Goal: Task Accomplishment & Management: Manage account settings

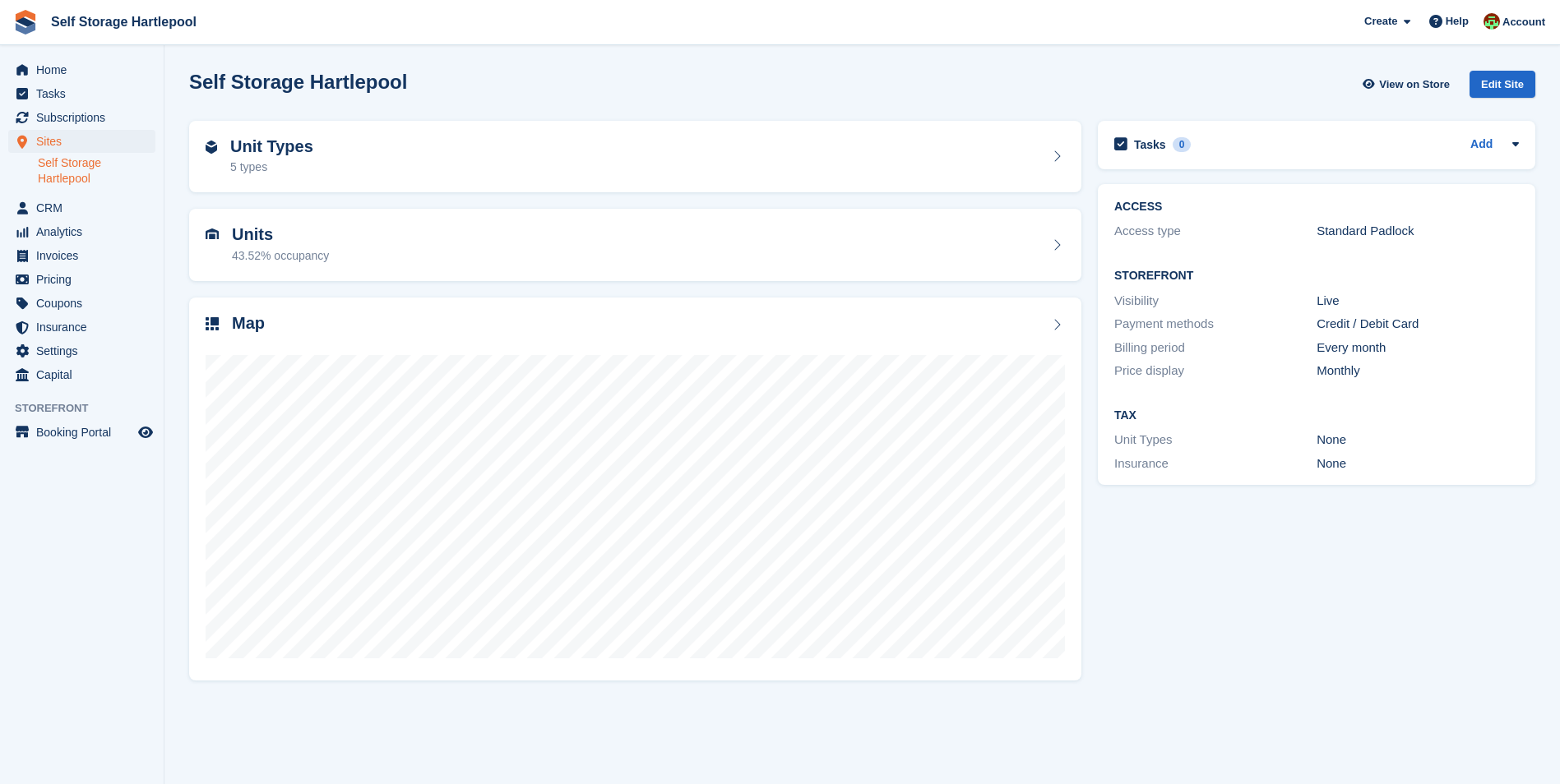
click at [57, 161] on link "Self Storage Hartlepool" at bounding box center [96, 171] width 118 height 31
click at [58, 122] on span "Subscriptions" at bounding box center [86, 118] width 99 height 23
click at [63, 67] on span "Home" at bounding box center [86, 70] width 99 height 23
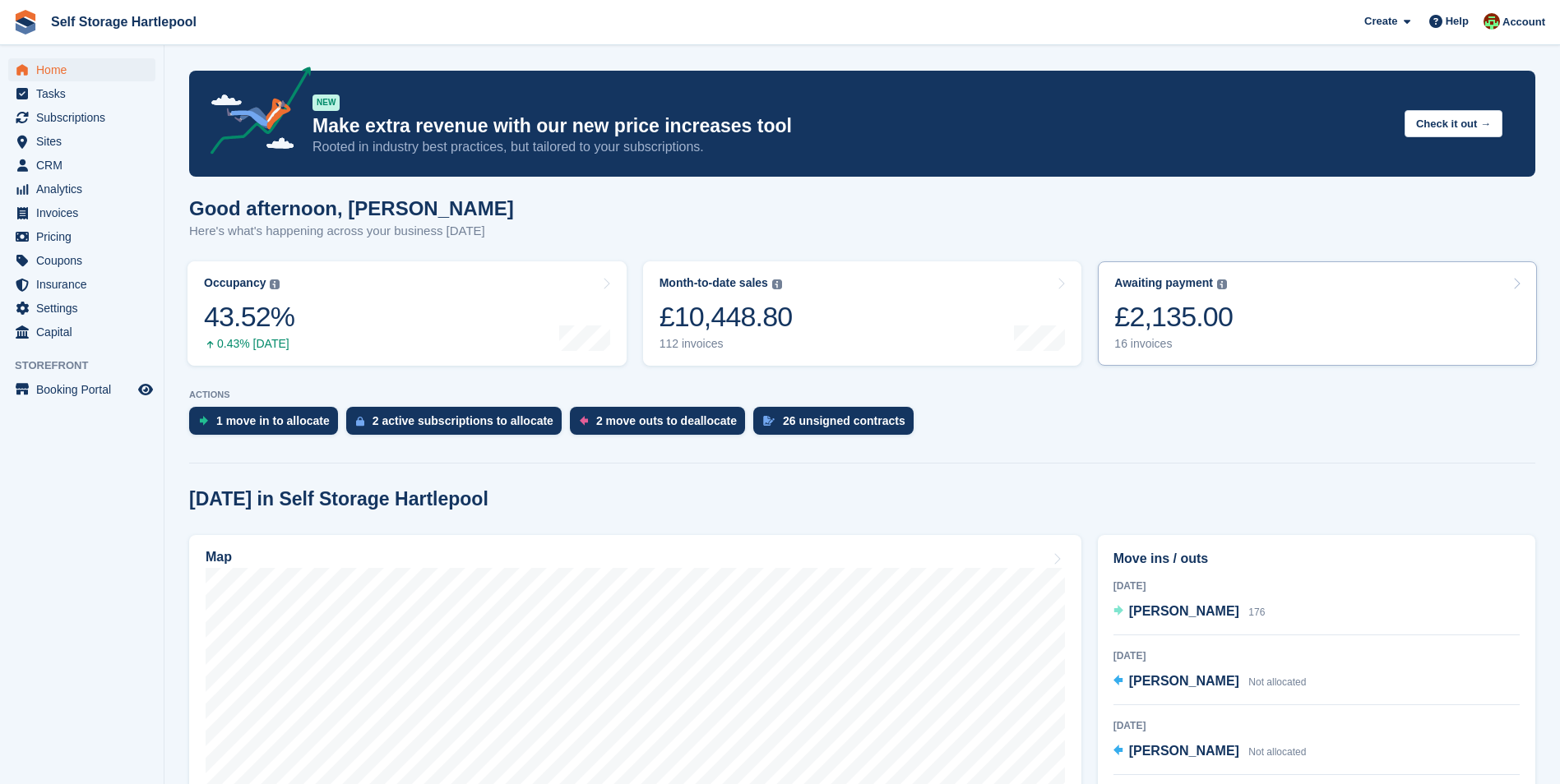
click at [1143, 315] on div "£2,135.00" at bounding box center [1173, 317] width 118 height 34
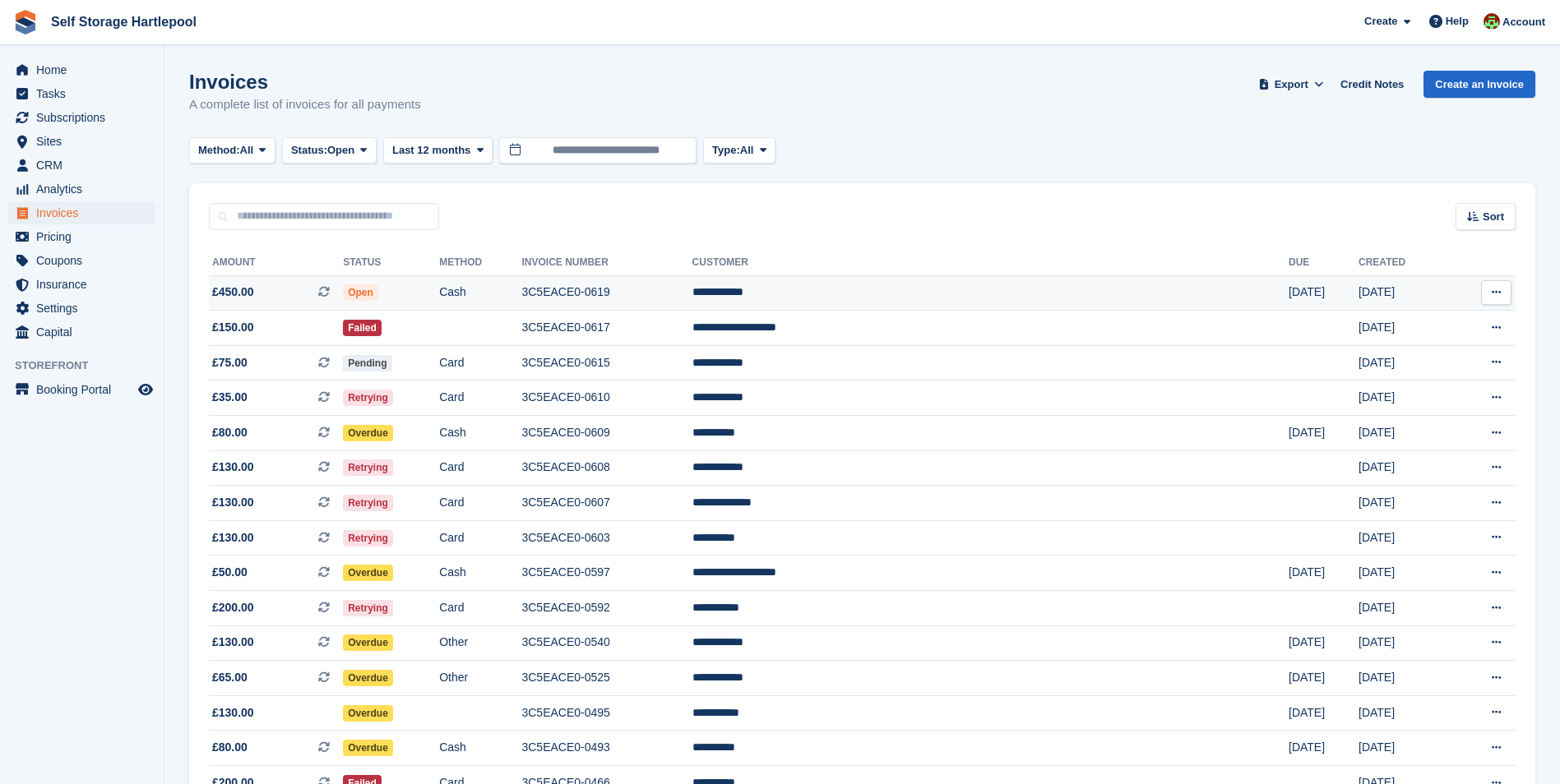
click at [522, 295] on td "Cash" at bounding box center [481, 293] width 82 height 35
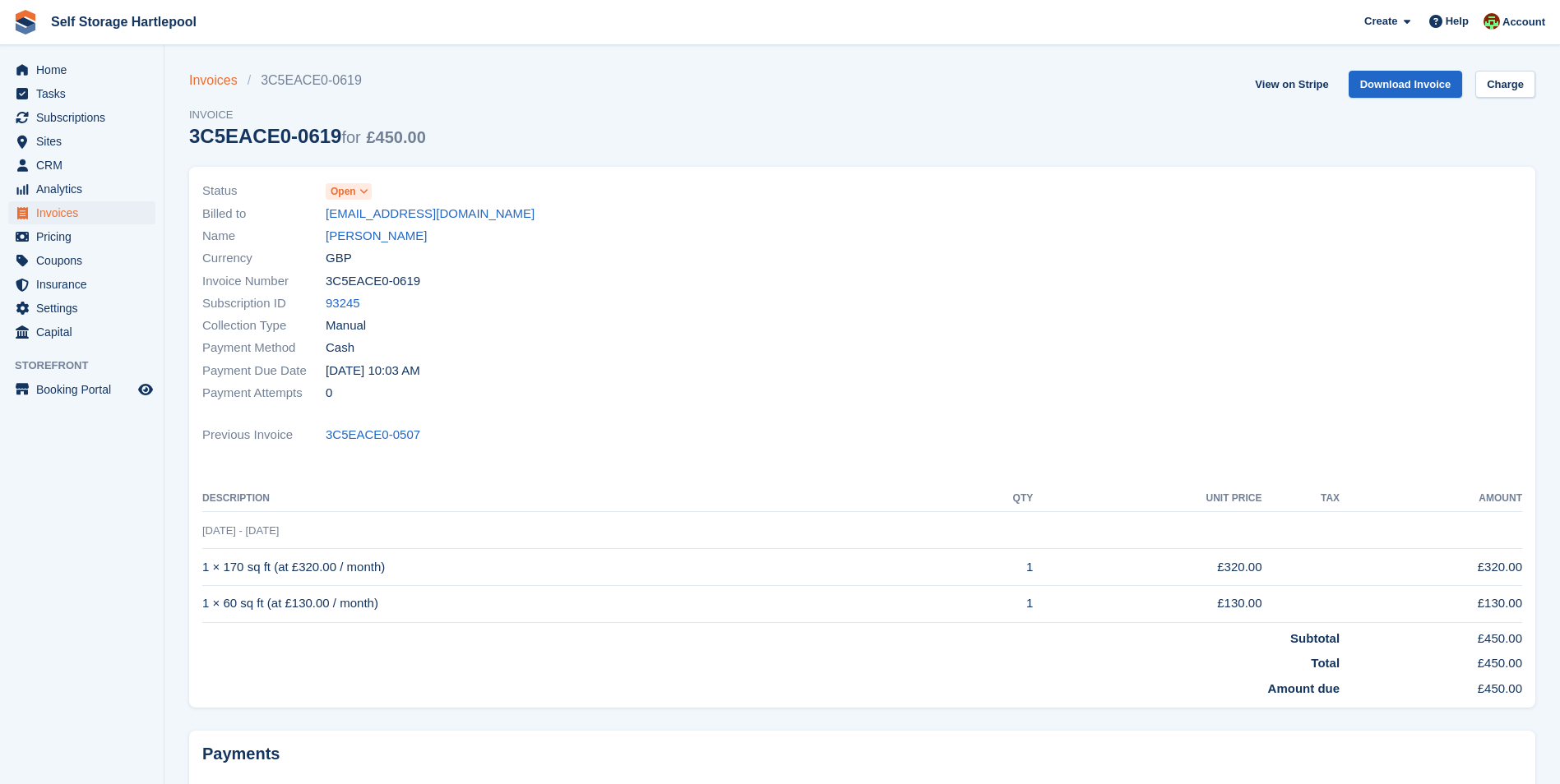
click at [225, 79] on link "Invoices" at bounding box center [218, 81] width 58 height 20
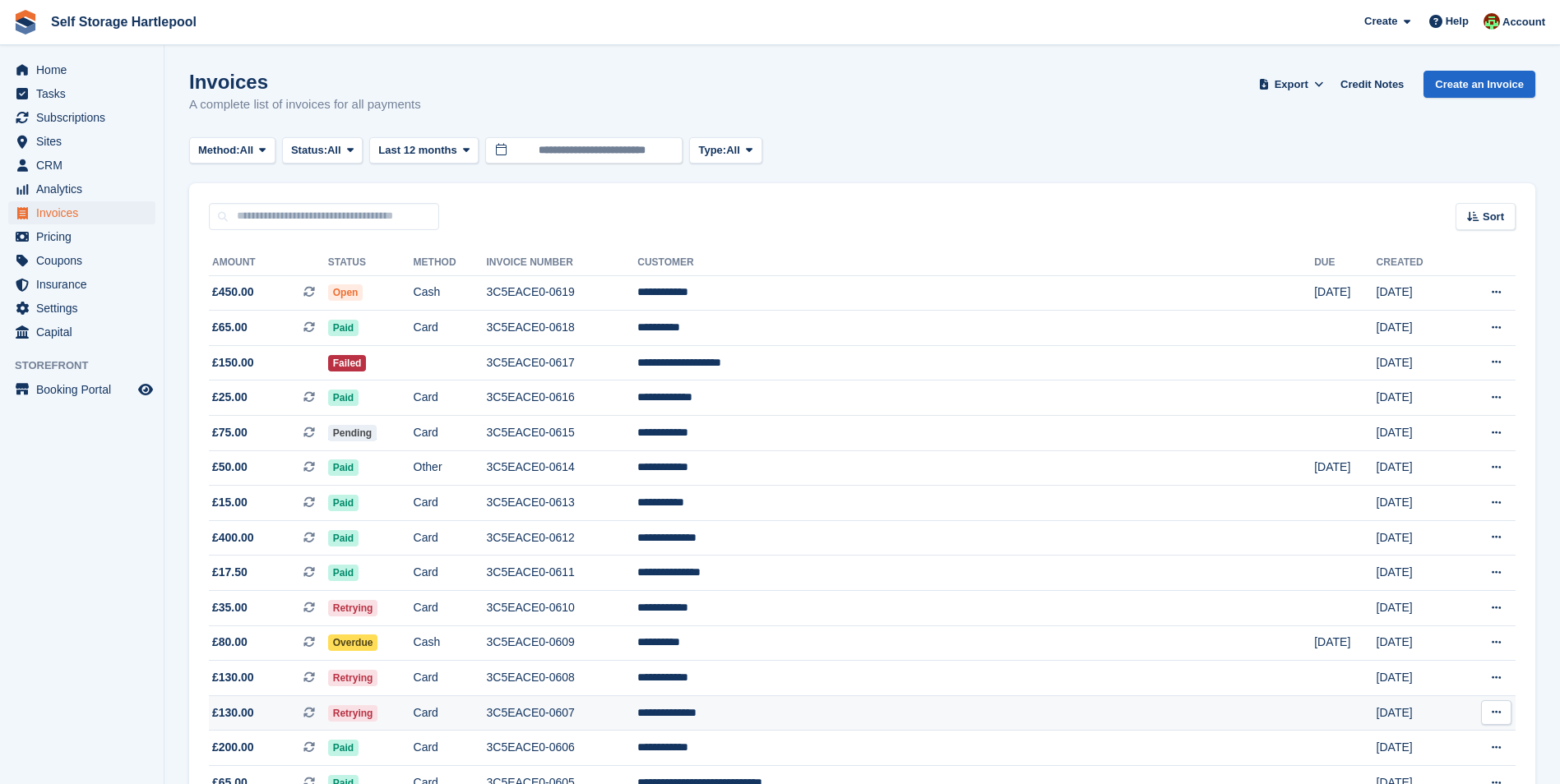
click at [414, 713] on td "Retrying" at bounding box center [371, 712] width 86 height 35
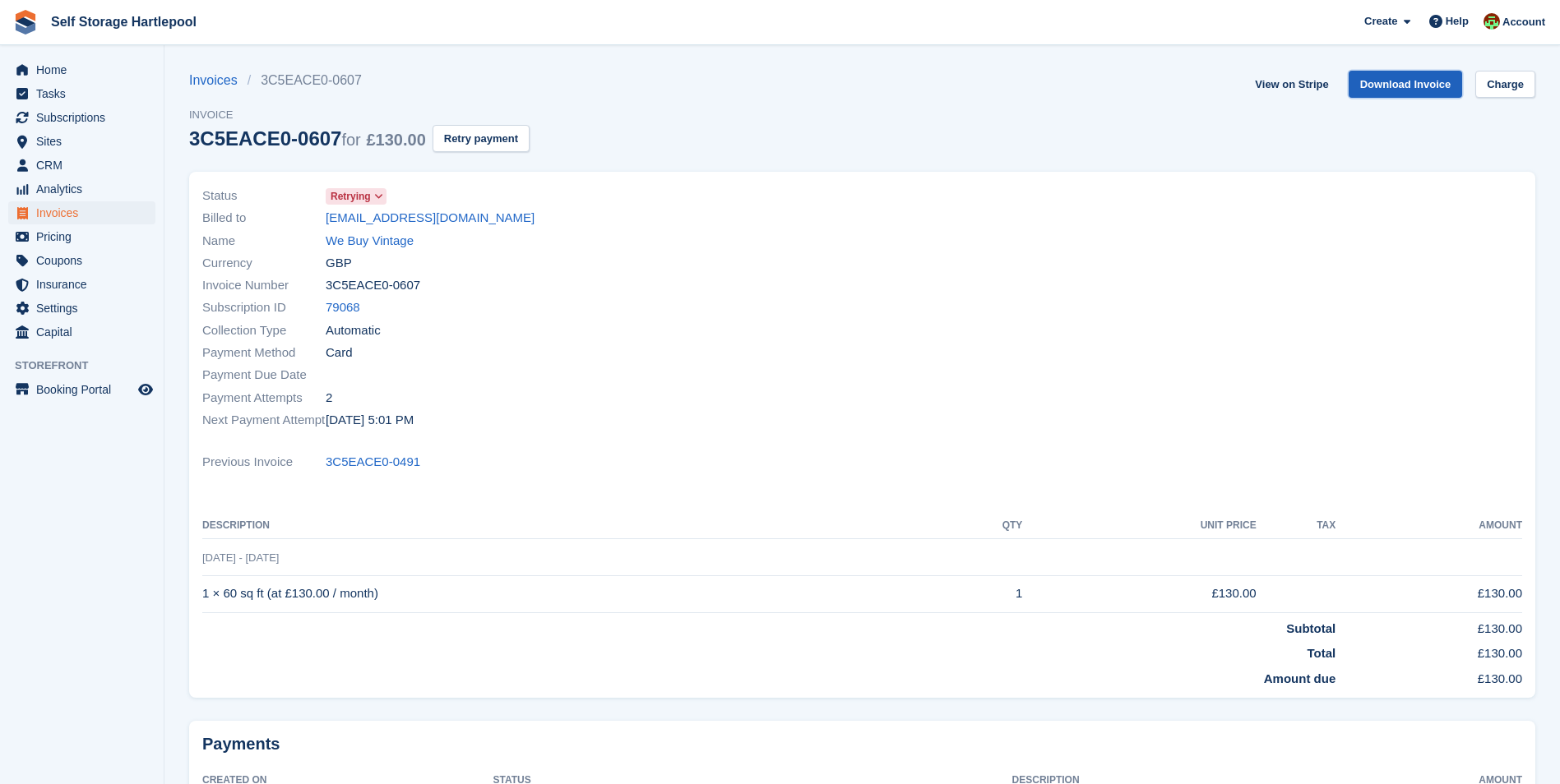
click at [1416, 91] on link "Download Invoice" at bounding box center [1405, 84] width 114 height 27
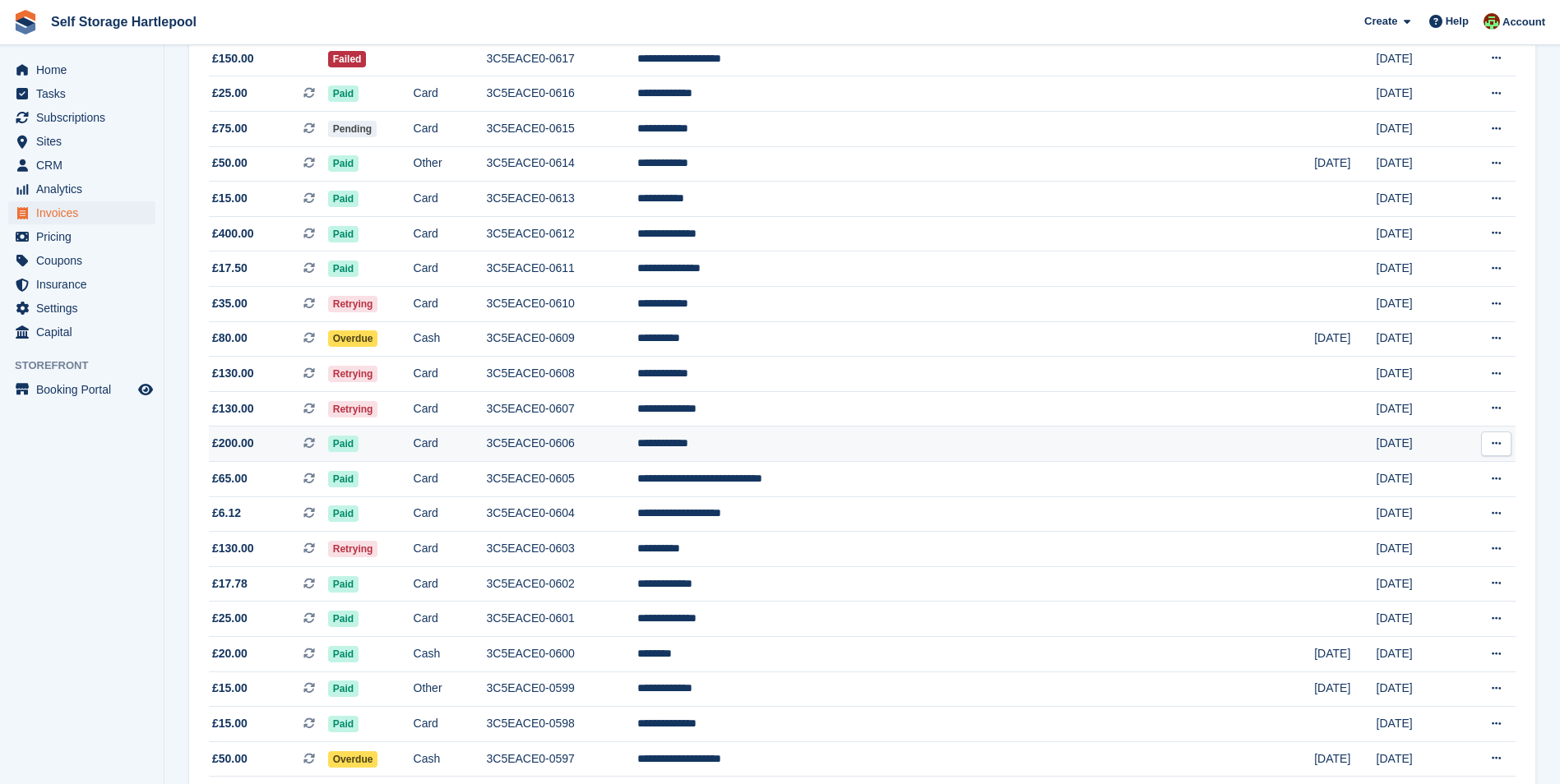
scroll to position [329, 0]
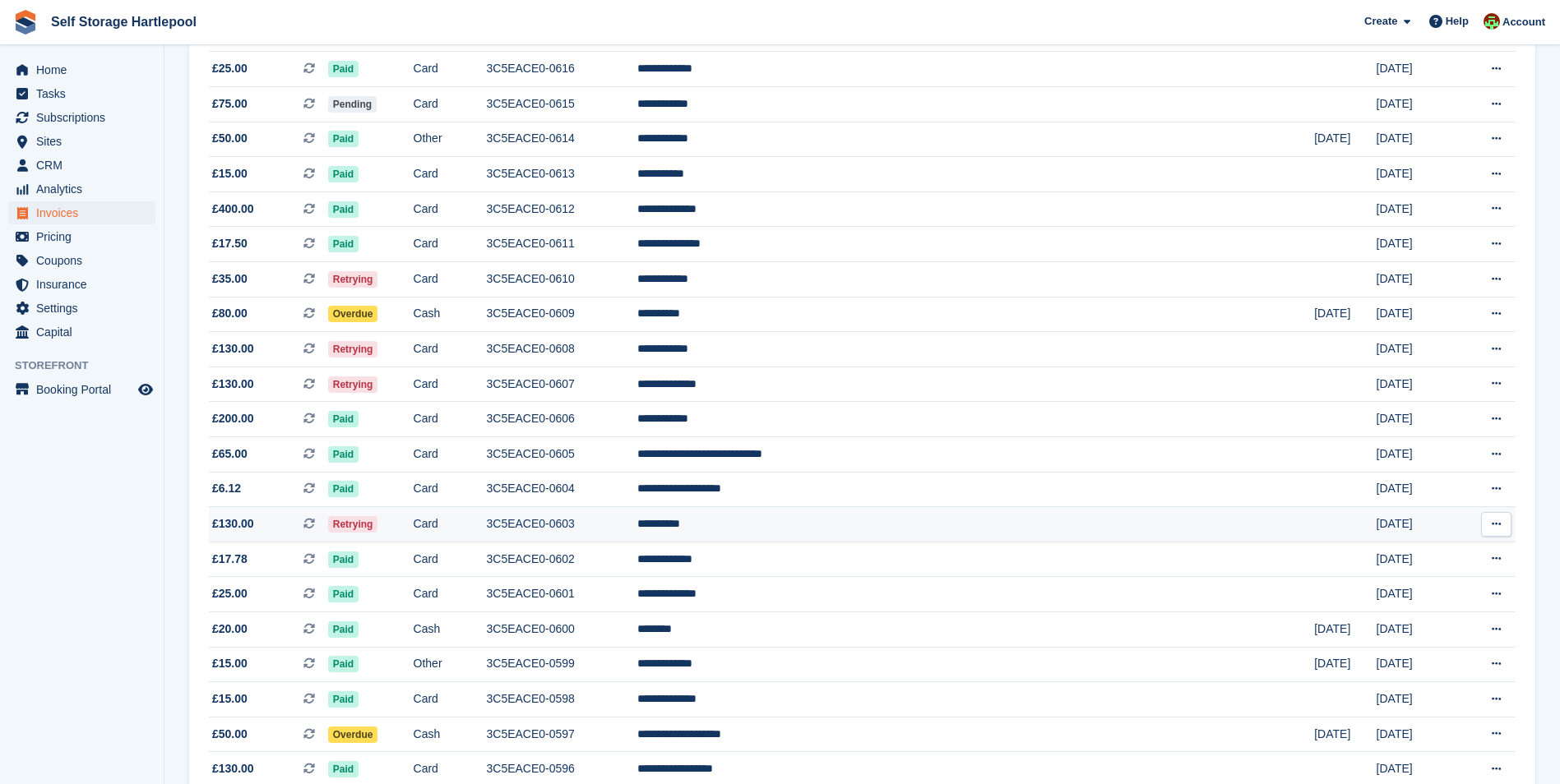
click at [414, 523] on td "Retrying" at bounding box center [371, 525] width 86 height 35
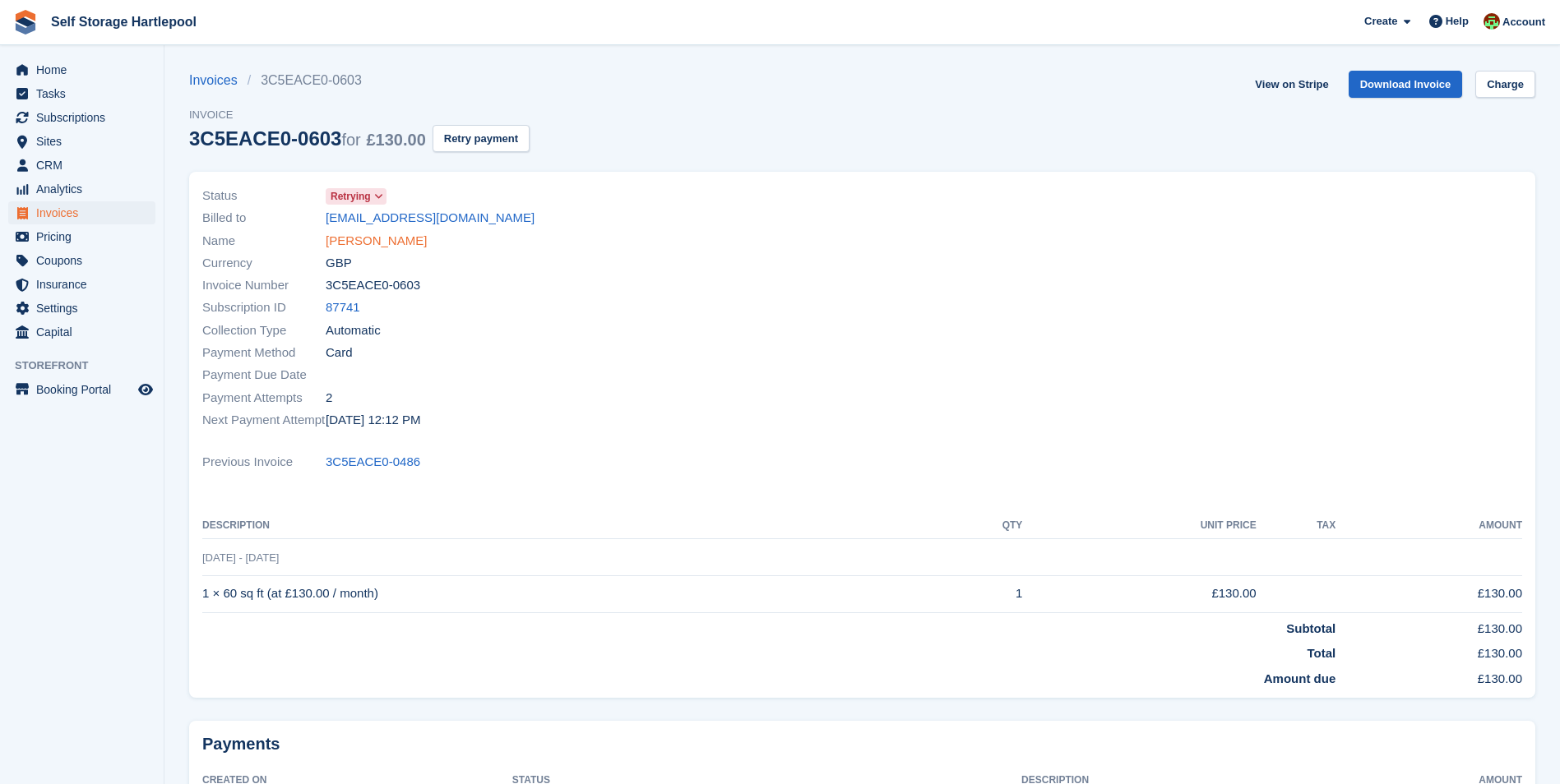
click at [340, 237] on link "Tia Bailey" at bounding box center [376, 241] width 101 height 19
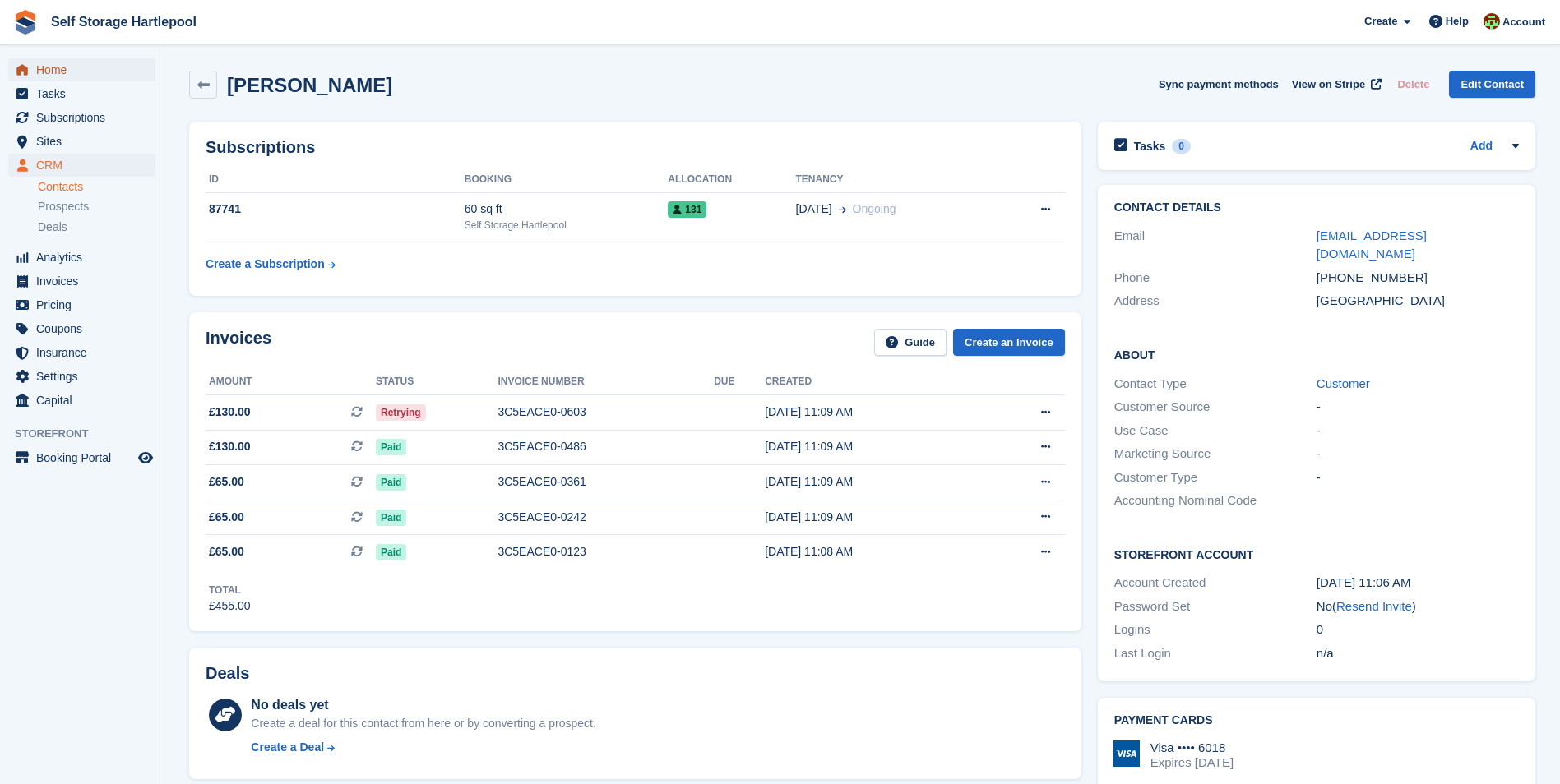
click at [53, 78] on span "Home" at bounding box center [86, 70] width 99 height 23
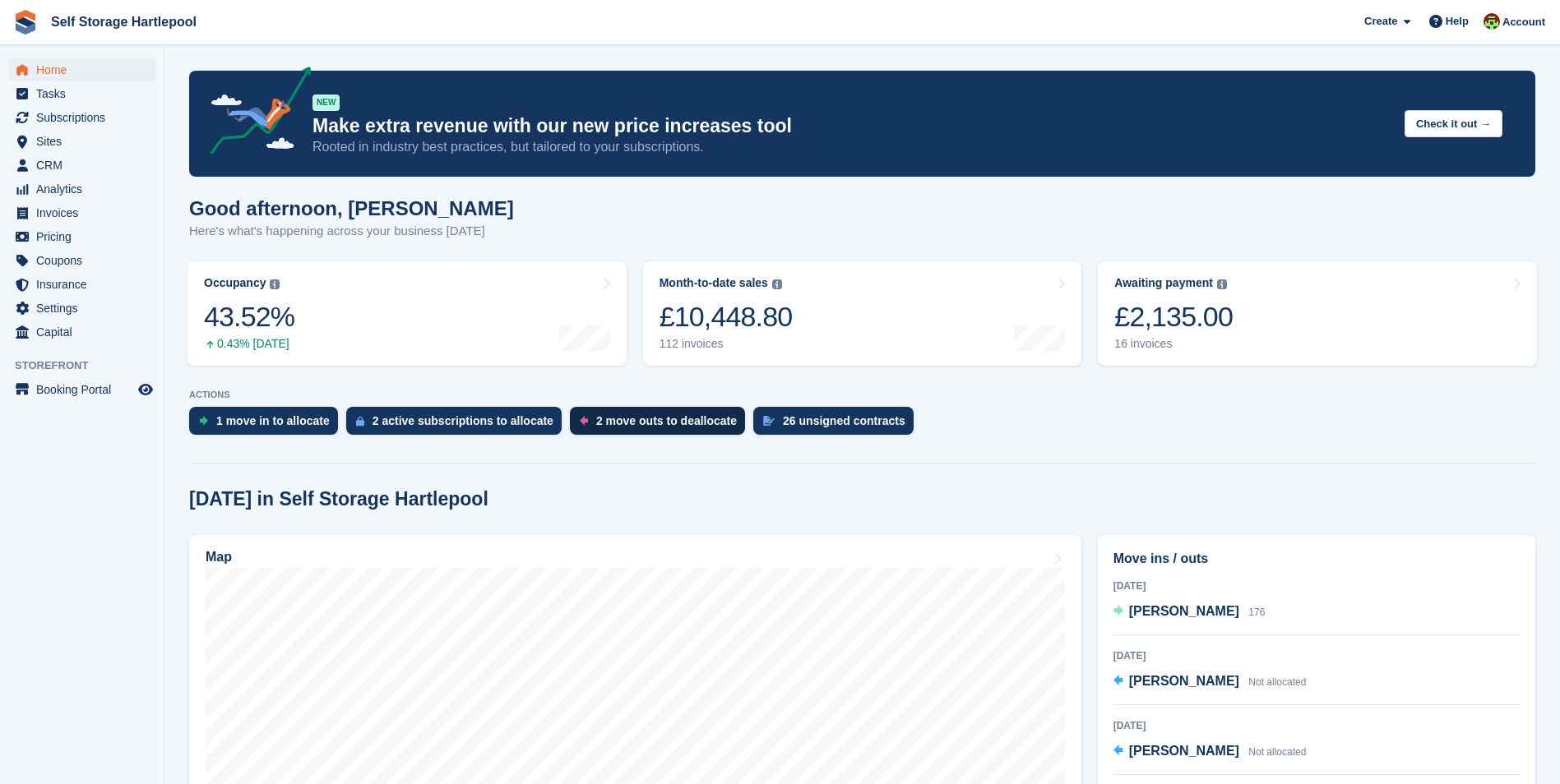
click at [657, 422] on div "2 move outs to deallocate" at bounding box center [666, 421] width 141 height 13
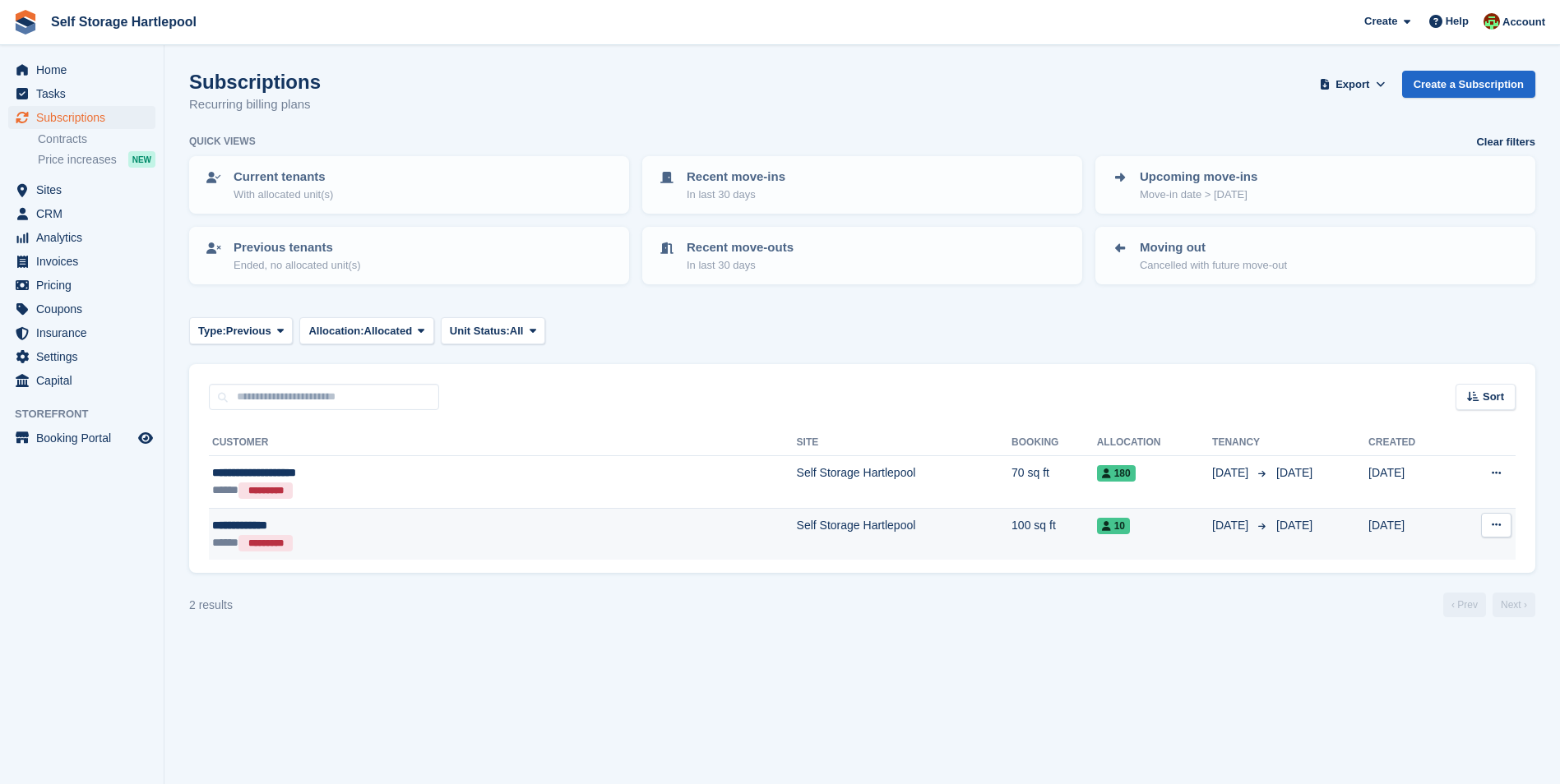
click at [423, 531] on div "**********" at bounding box center [374, 526] width 323 height 17
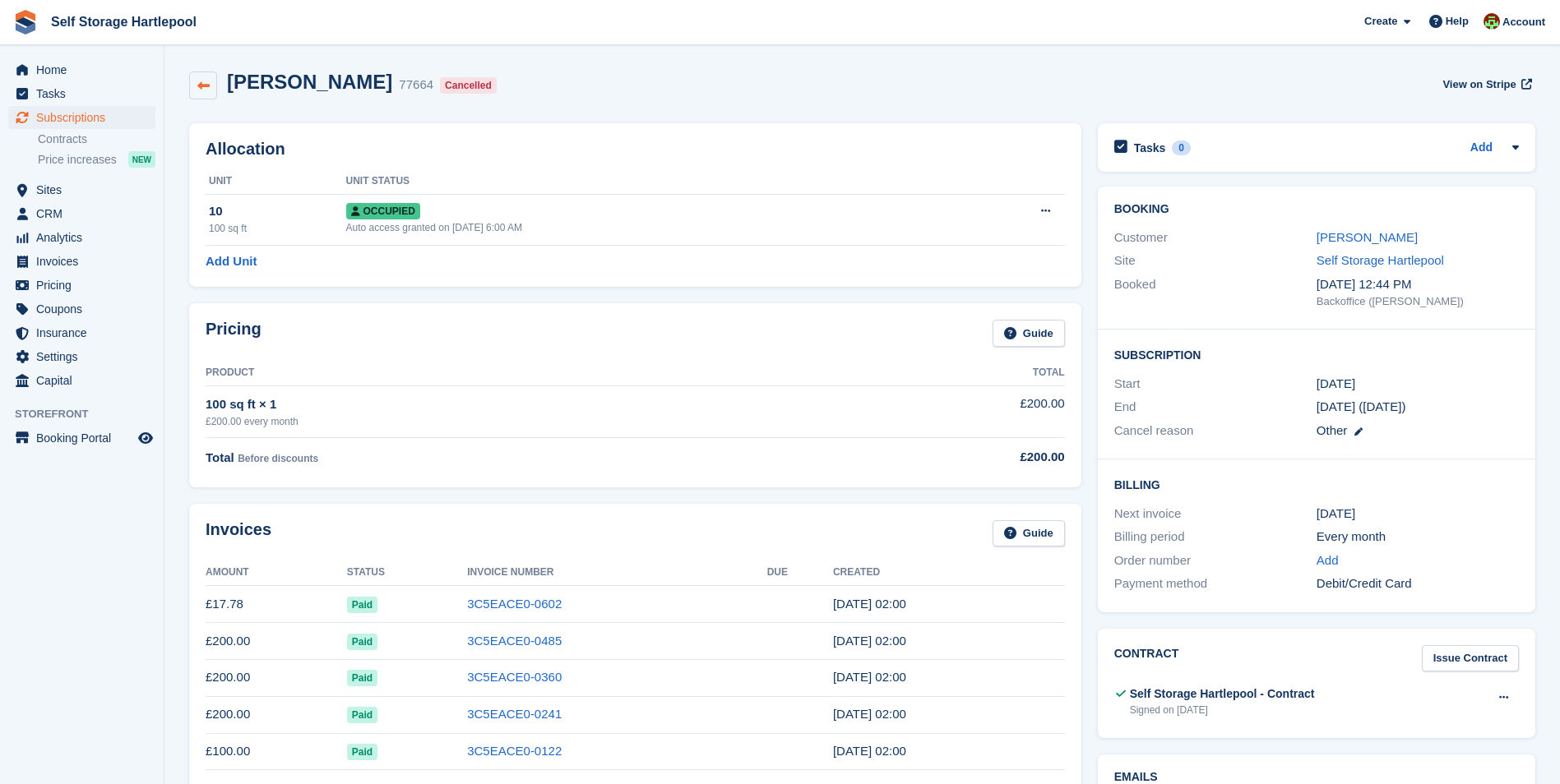
click at [205, 82] on icon at bounding box center [203, 86] width 12 height 12
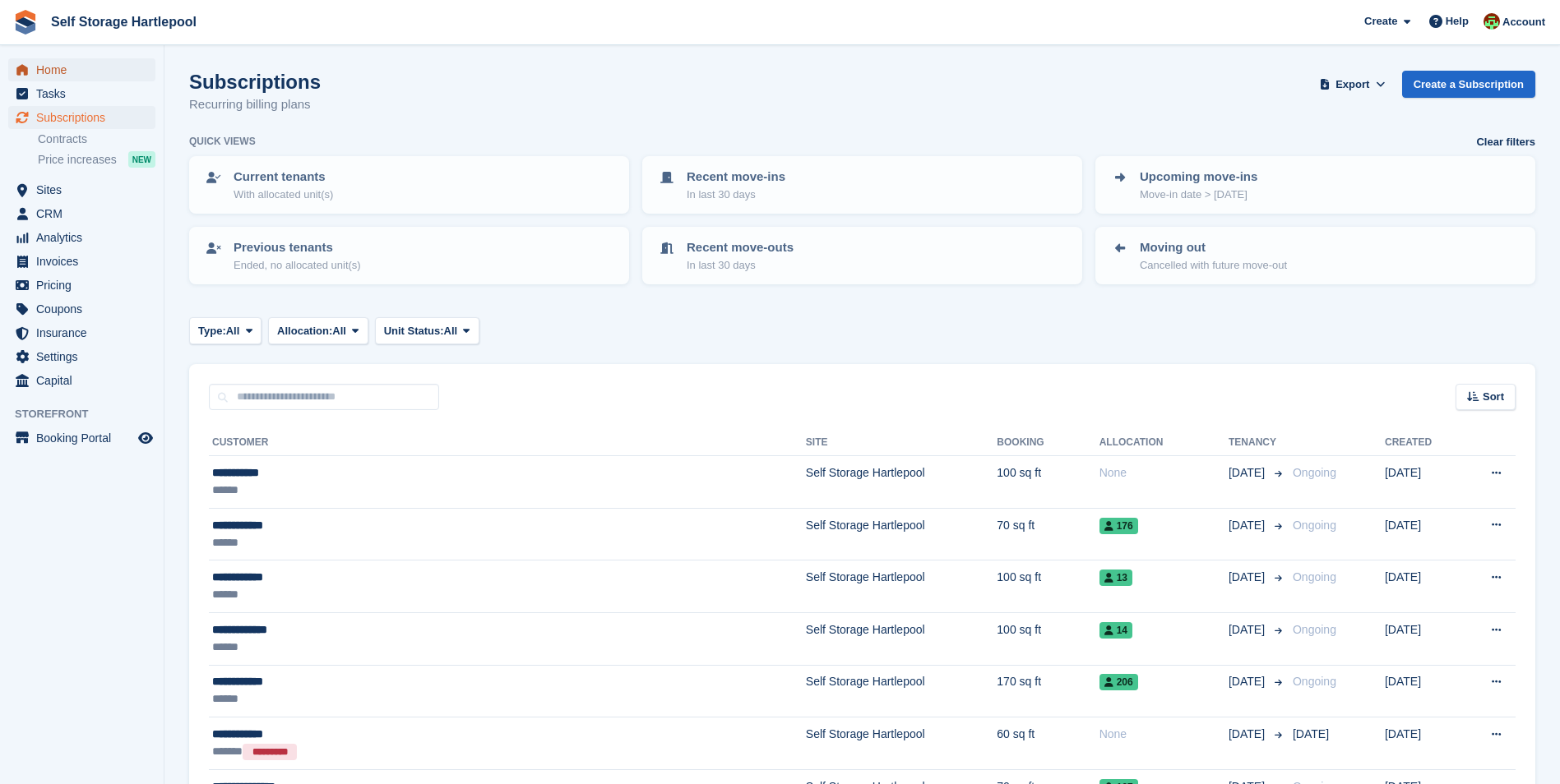
click at [59, 66] on span "Home" at bounding box center [86, 70] width 99 height 23
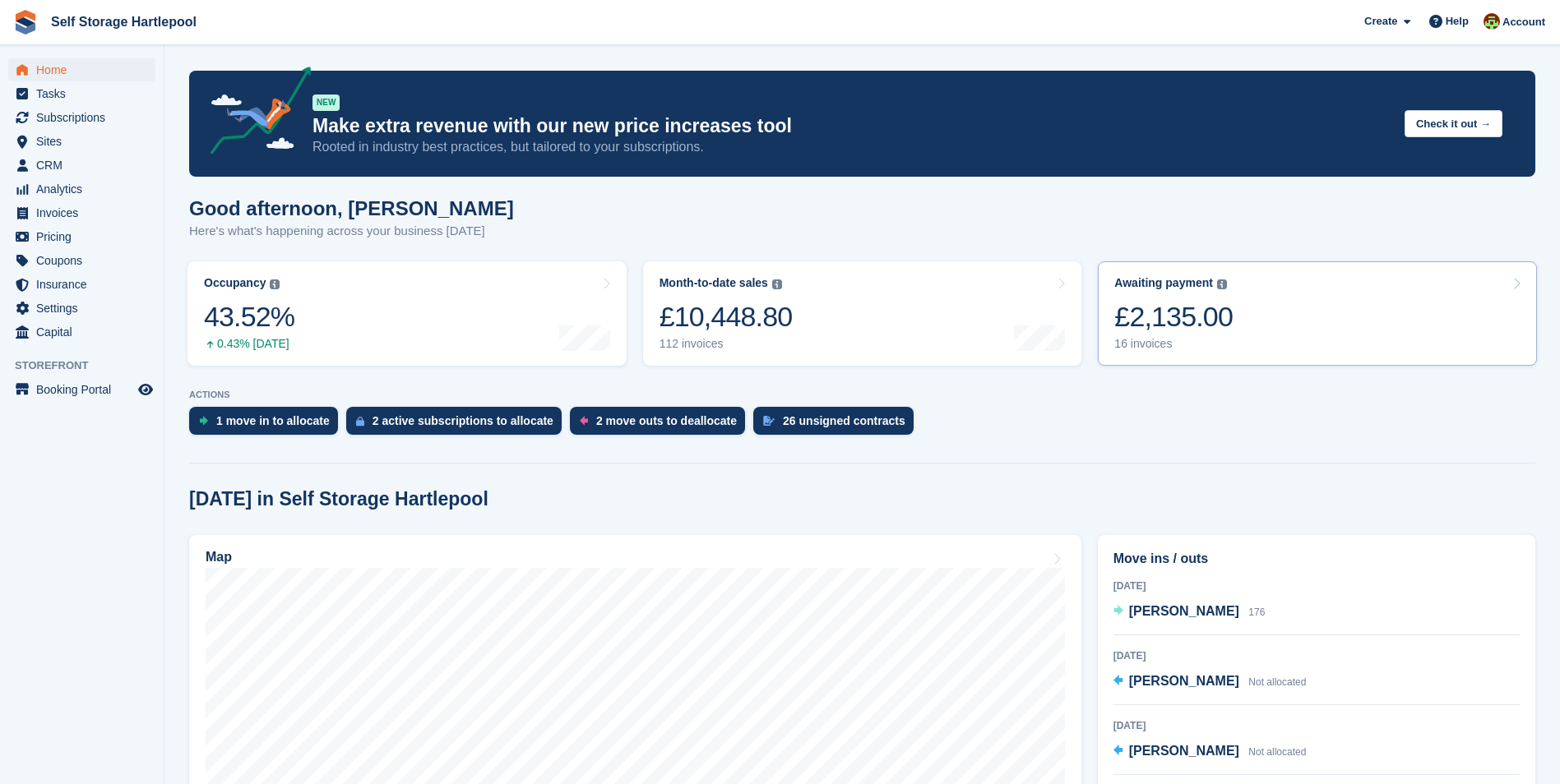
click at [1241, 327] on link "Awaiting payment The total outstanding balance on all open invoices. £2,135.00 …" at bounding box center [1317, 313] width 439 height 104
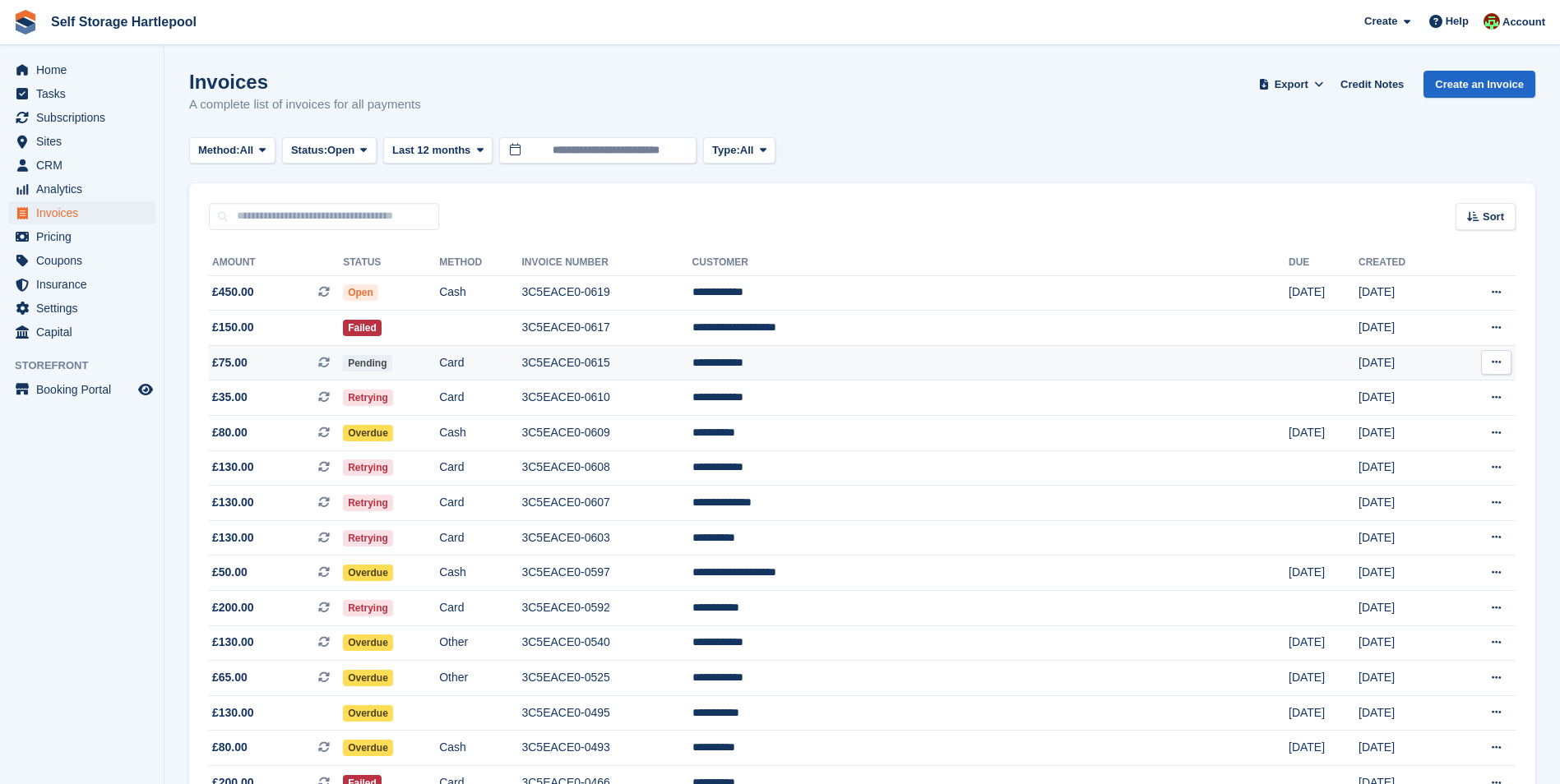
click at [522, 363] on td "Card" at bounding box center [481, 363] width 82 height 35
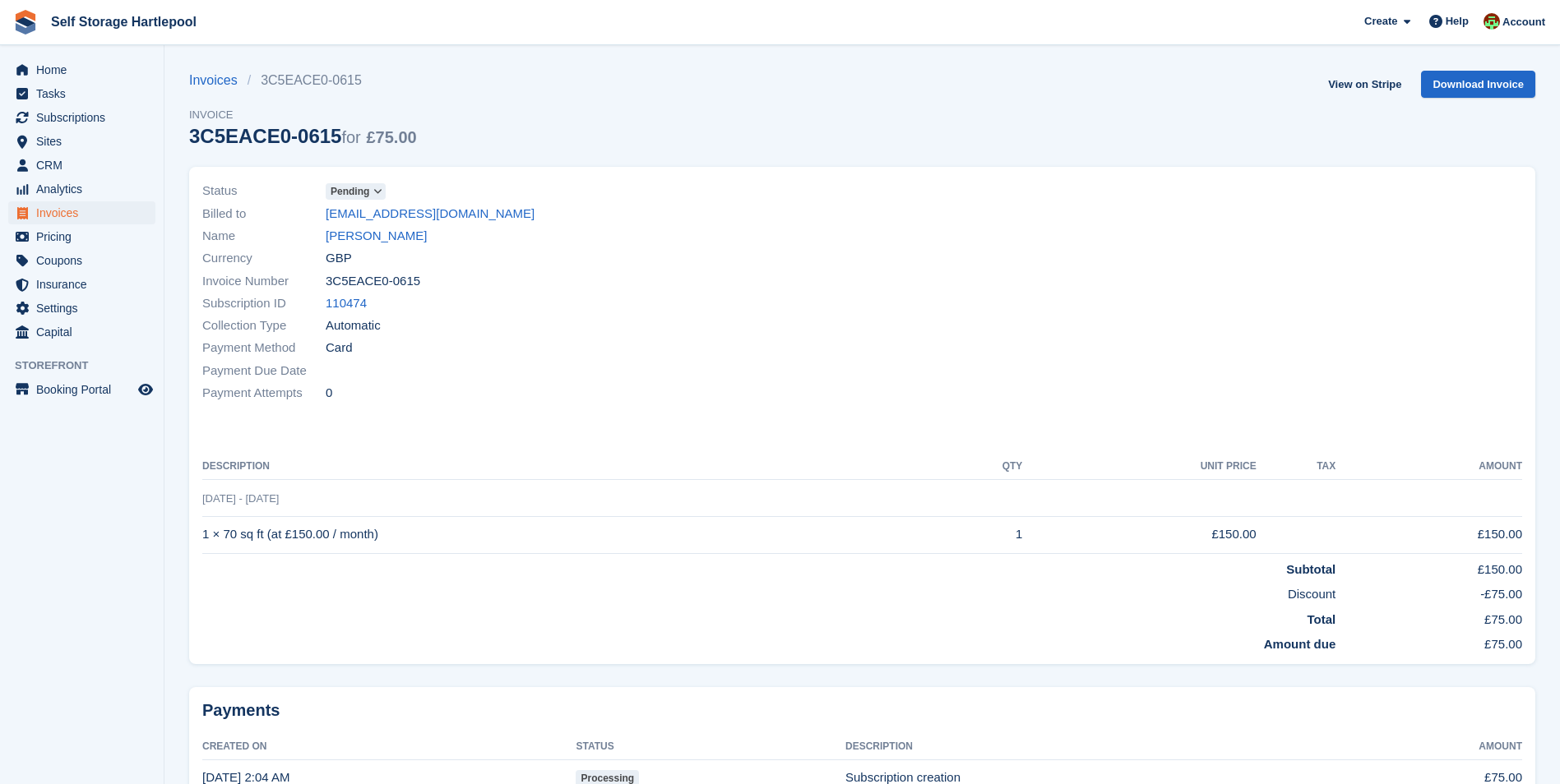
click at [378, 189] on icon at bounding box center [378, 192] width 9 height 10
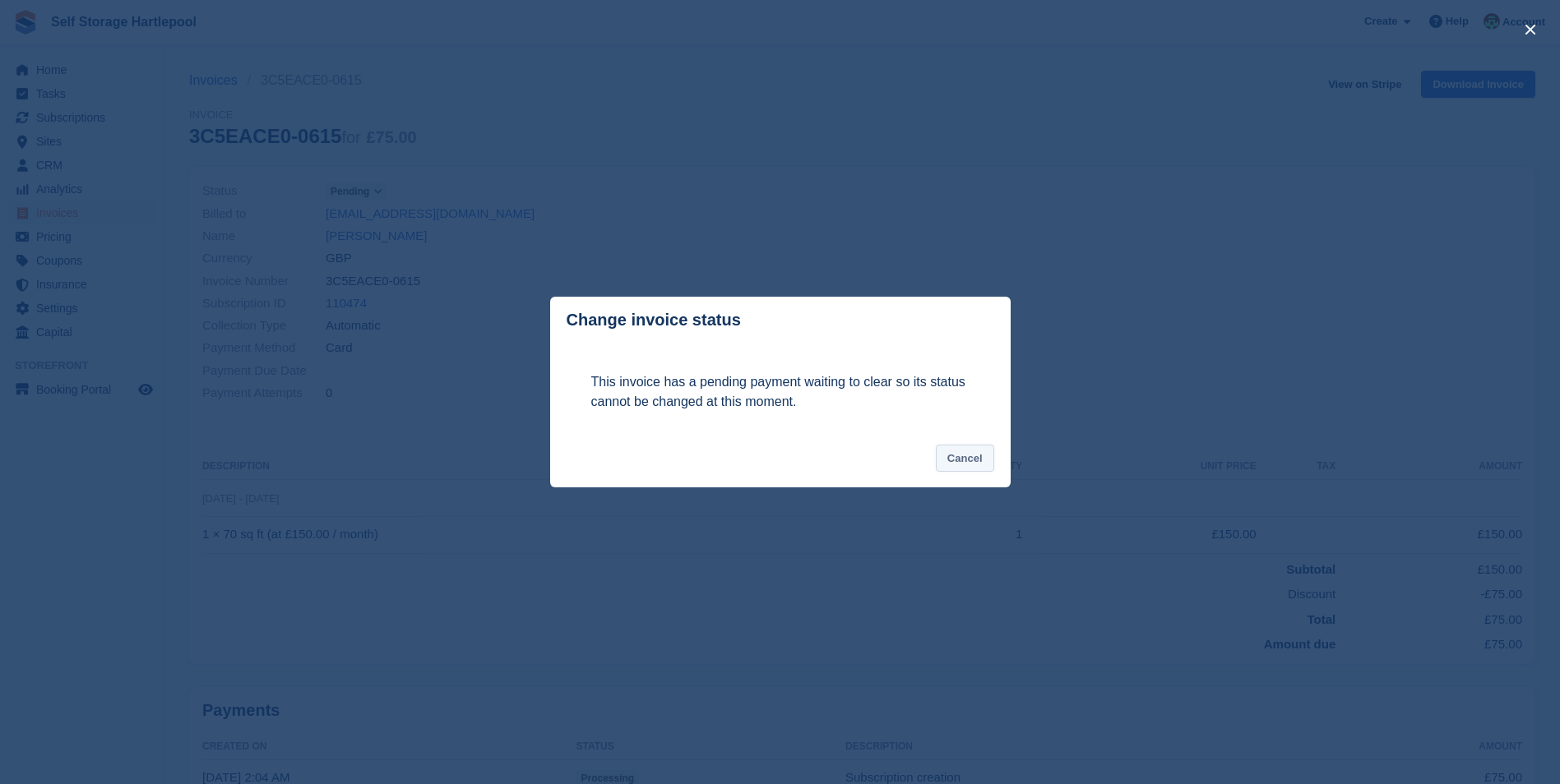
click at [963, 459] on button "Cancel" at bounding box center [964, 458] width 58 height 27
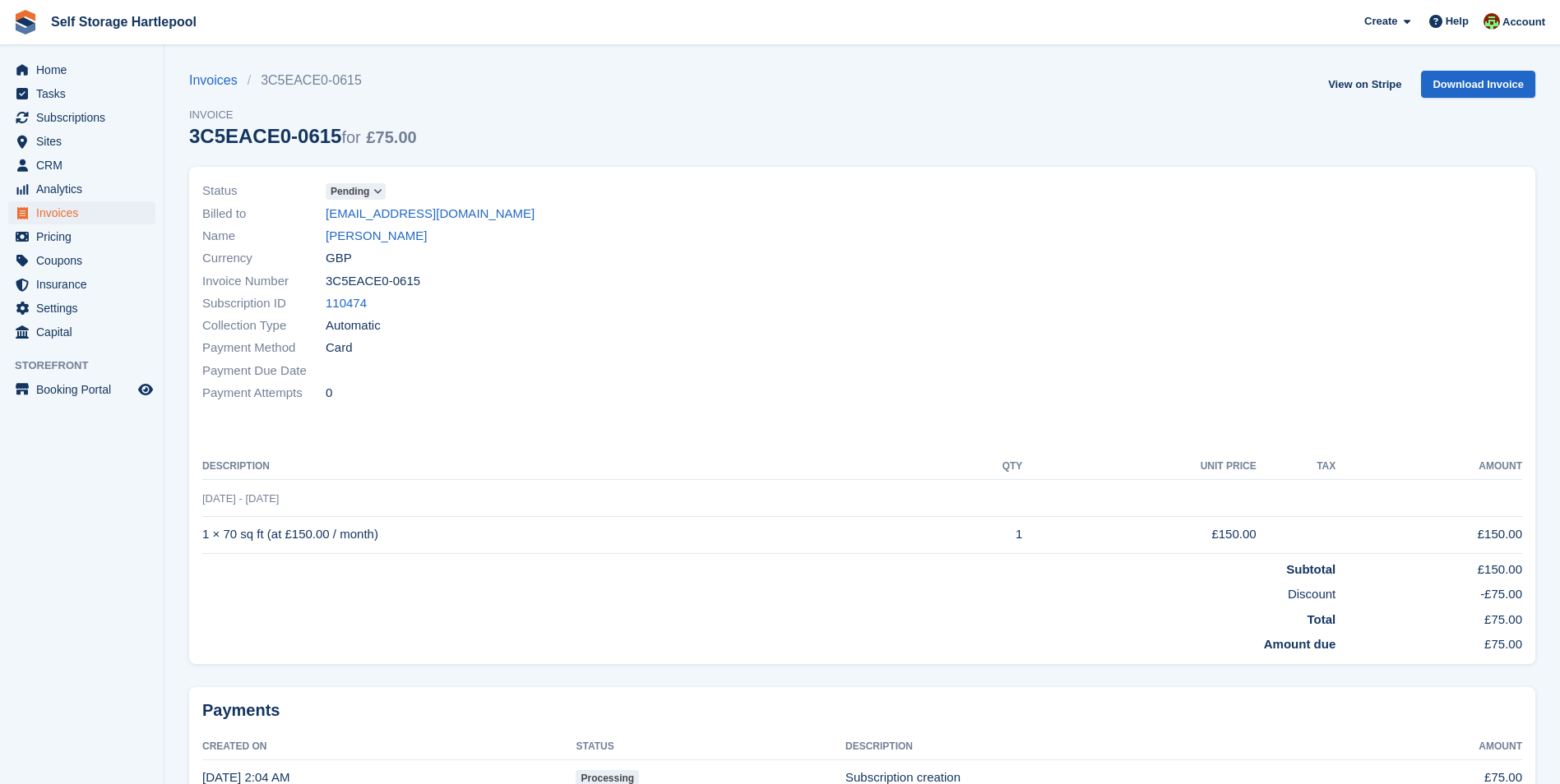
click at [643, 361] on div "Payment Due Date" at bounding box center [527, 370] width 651 height 22
click at [39, 69] on span "Home" at bounding box center [86, 70] width 99 height 23
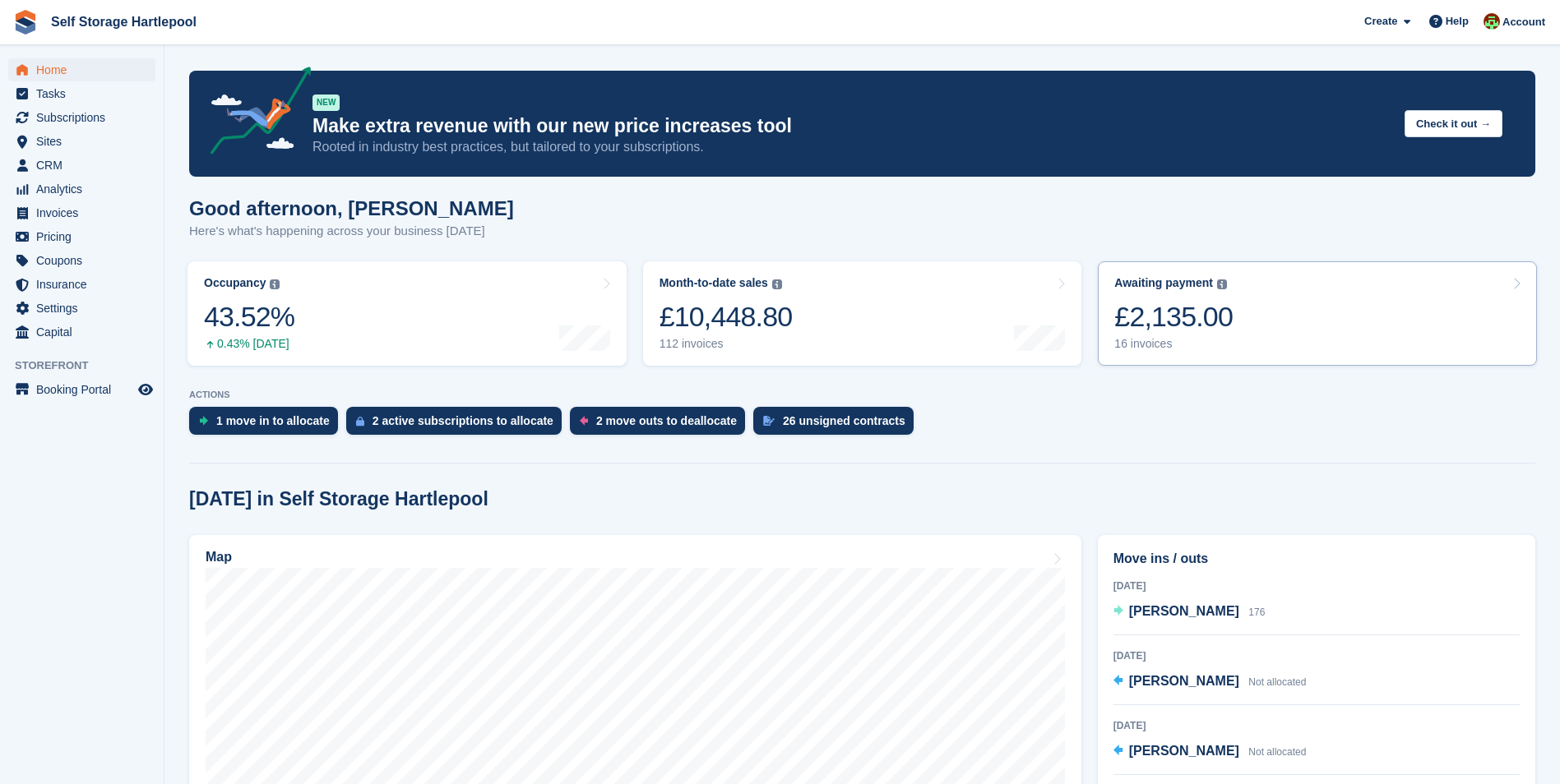
click at [1143, 325] on div "£2,135.00" at bounding box center [1173, 317] width 118 height 34
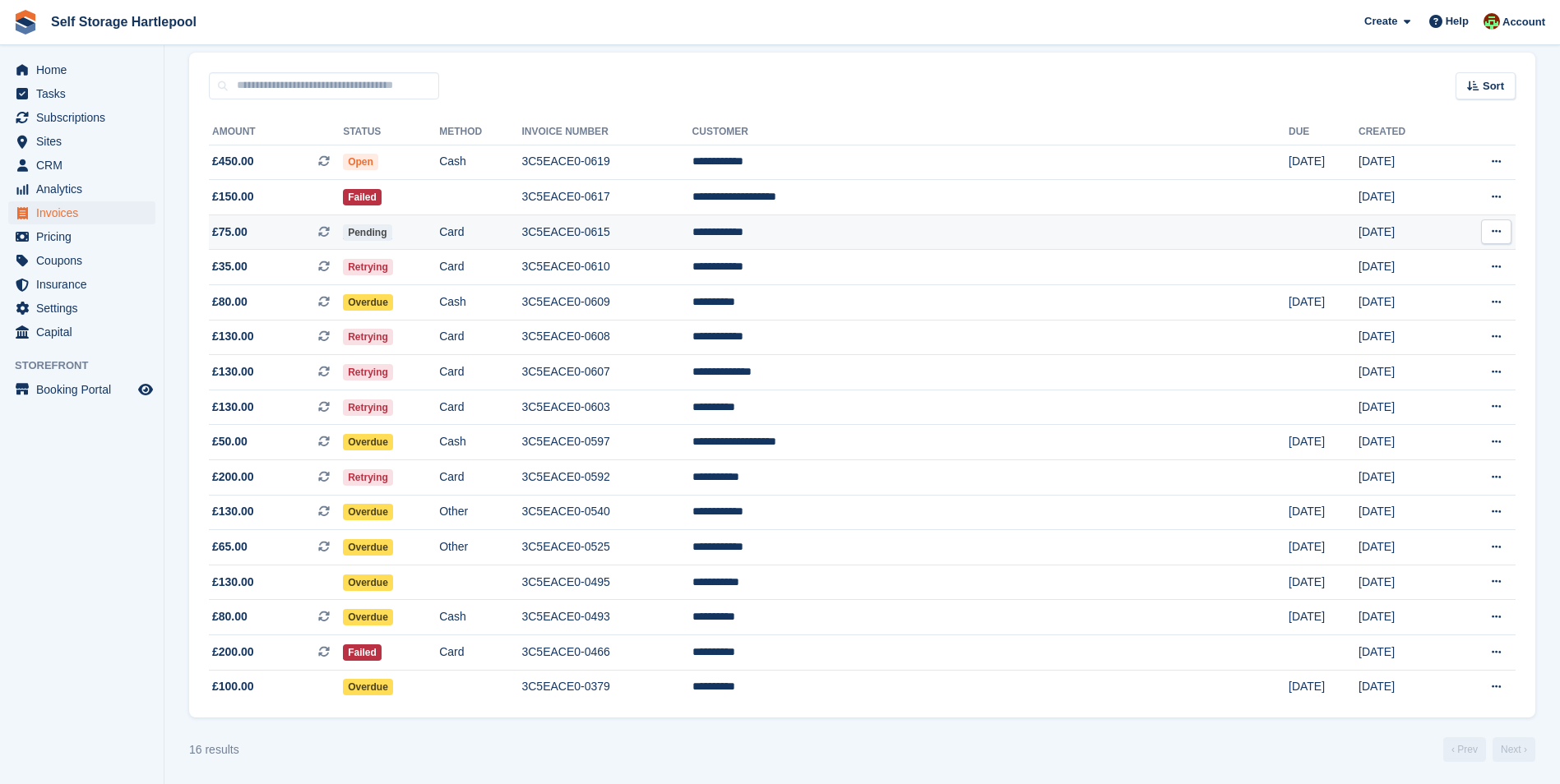
scroll to position [133, 0]
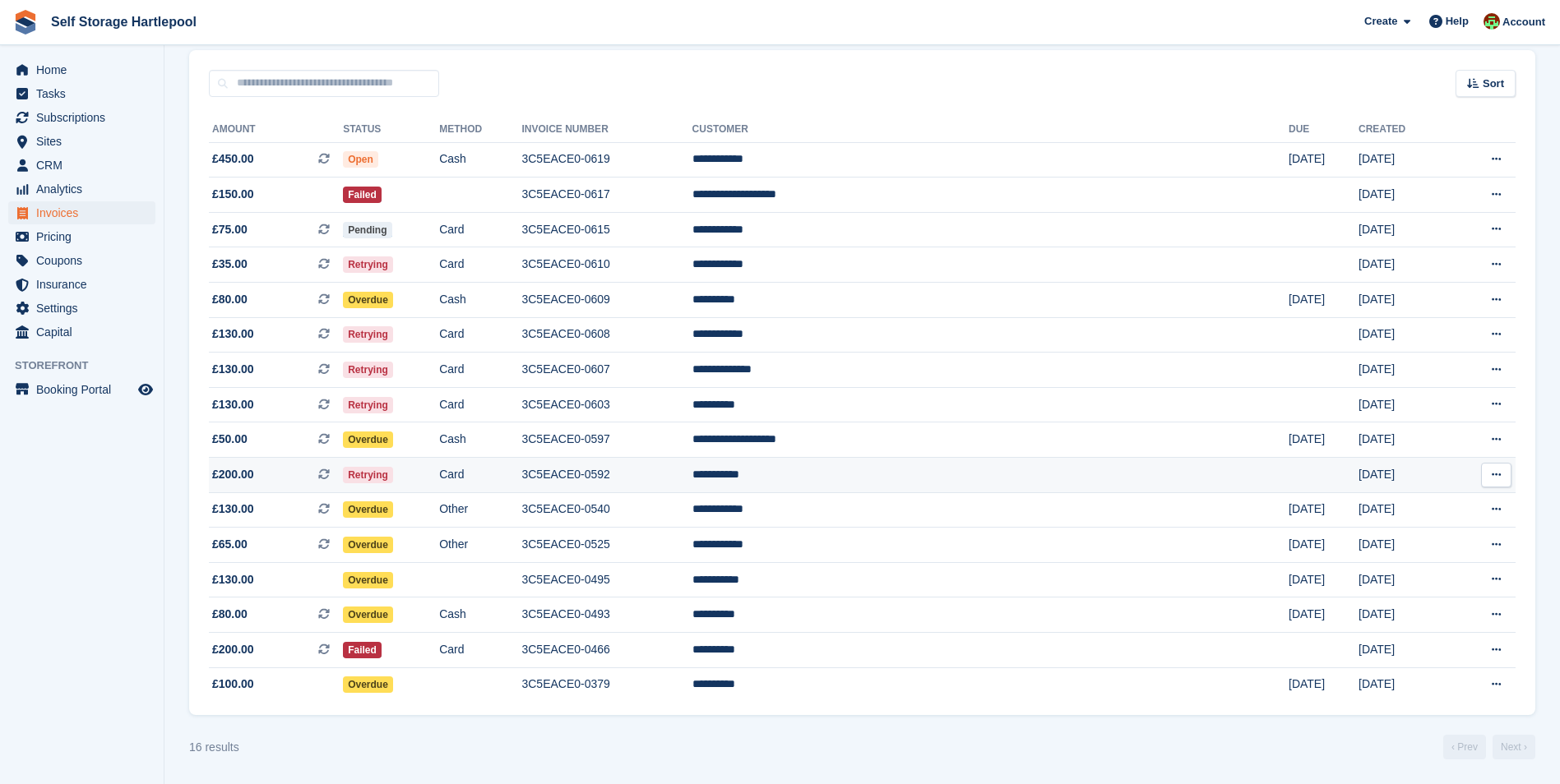
click at [439, 463] on td "Retrying" at bounding box center [391, 476] width 96 height 35
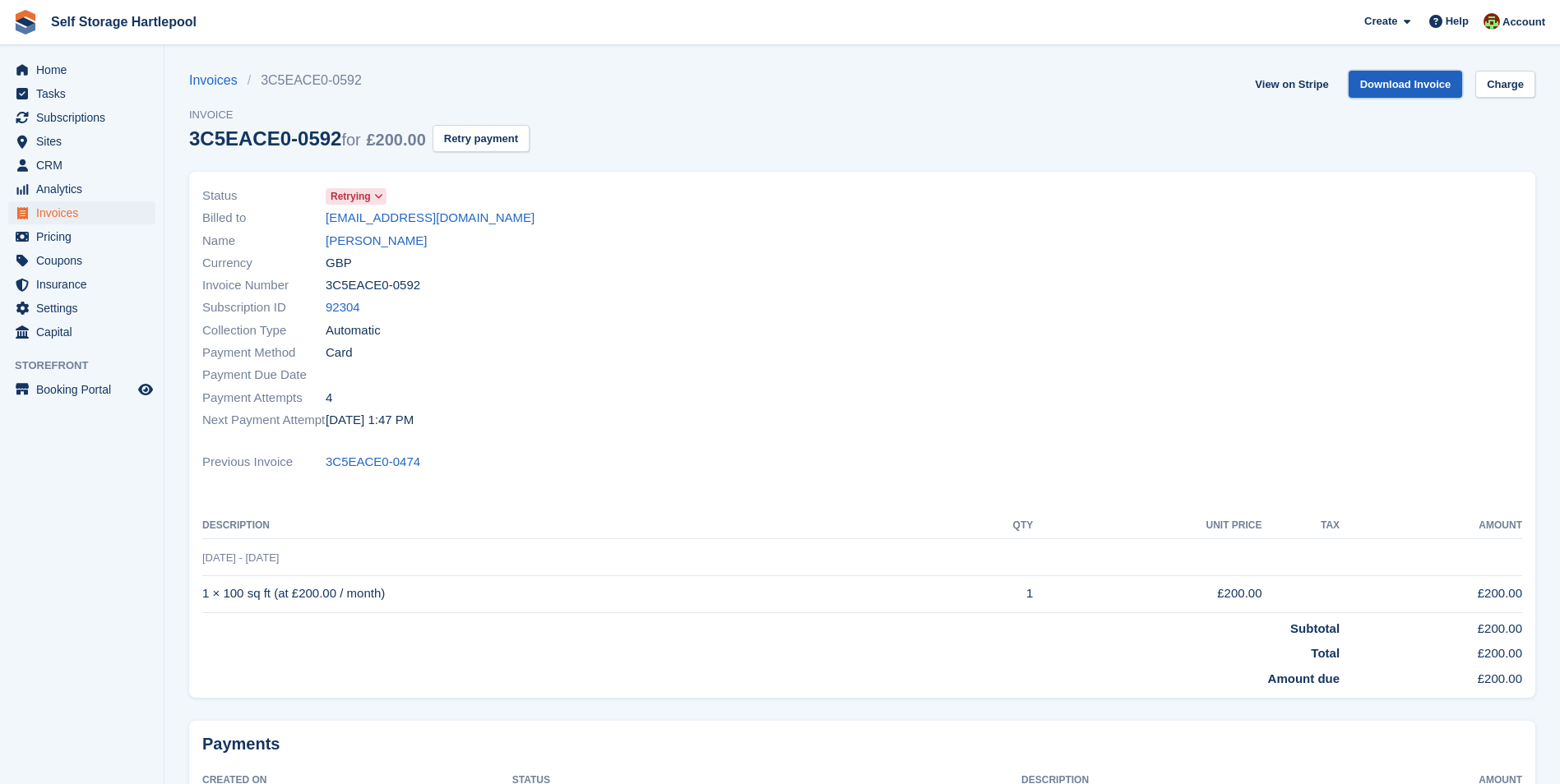
click at [1379, 81] on link "Download Invoice" at bounding box center [1405, 84] width 114 height 27
drag, startPoint x: 483, startPoint y: 224, endPoint x: 324, endPoint y: 224, distance: 159.0
click at [324, 224] on div "Billed to [EMAIL_ADDRESS][DOMAIN_NAME]" at bounding box center [527, 218] width 651 height 22
copy div "[EMAIL_ADDRESS][DOMAIN_NAME]"
click at [81, 67] on span "Home" at bounding box center [86, 70] width 99 height 23
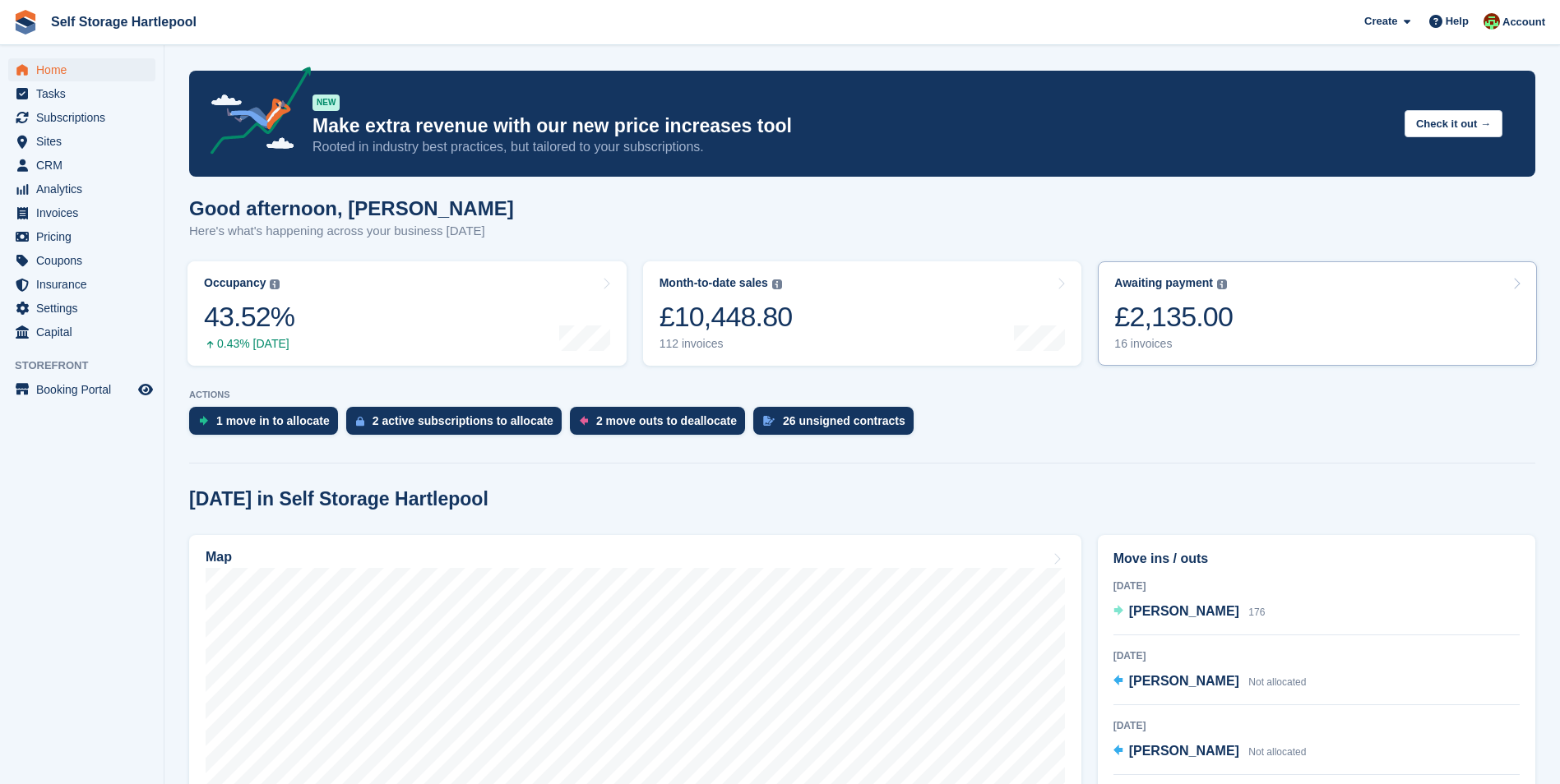
click at [1186, 321] on div "£2,135.00" at bounding box center [1173, 317] width 118 height 34
click at [1168, 322] on div "£2,135.00" at bounding box center [1173, 317] width 118 height 34
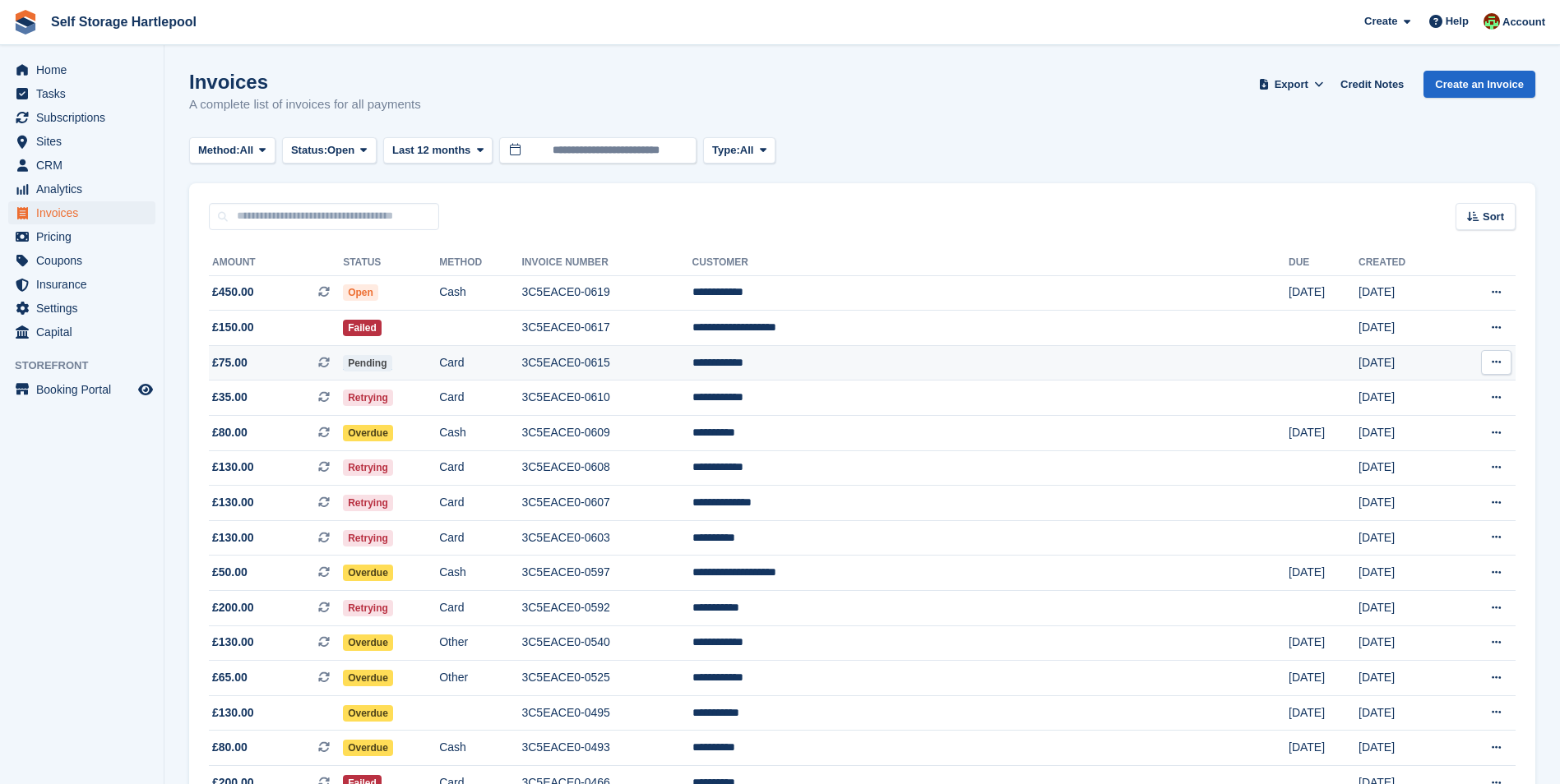
click at [522, 369] on td "Card" at bounding box center [481, 363] width 82 height 35
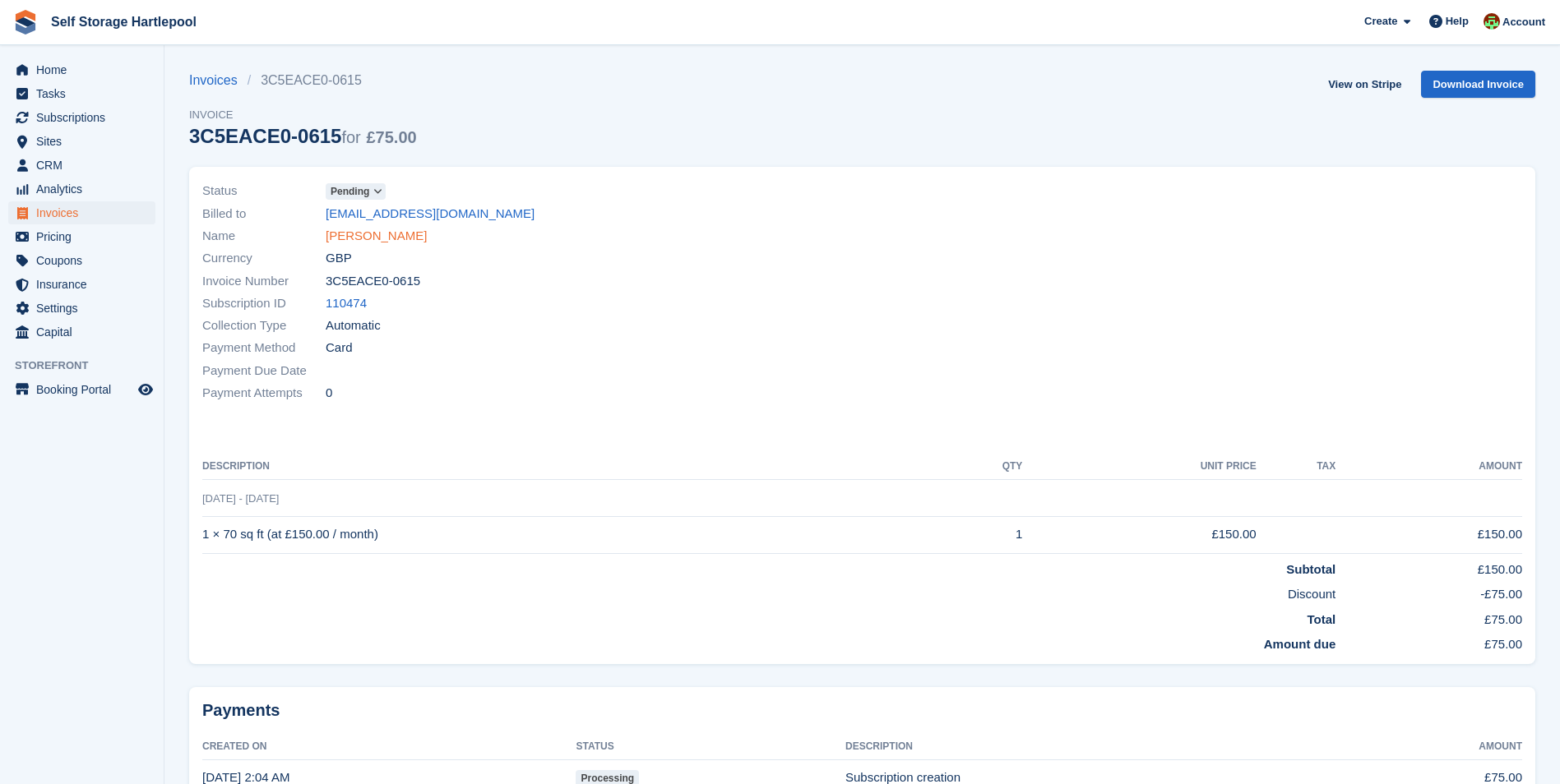
click at [363, 244] on link "[PERSON_NAME]" at bounding box center [376, 236] width 101 height 19
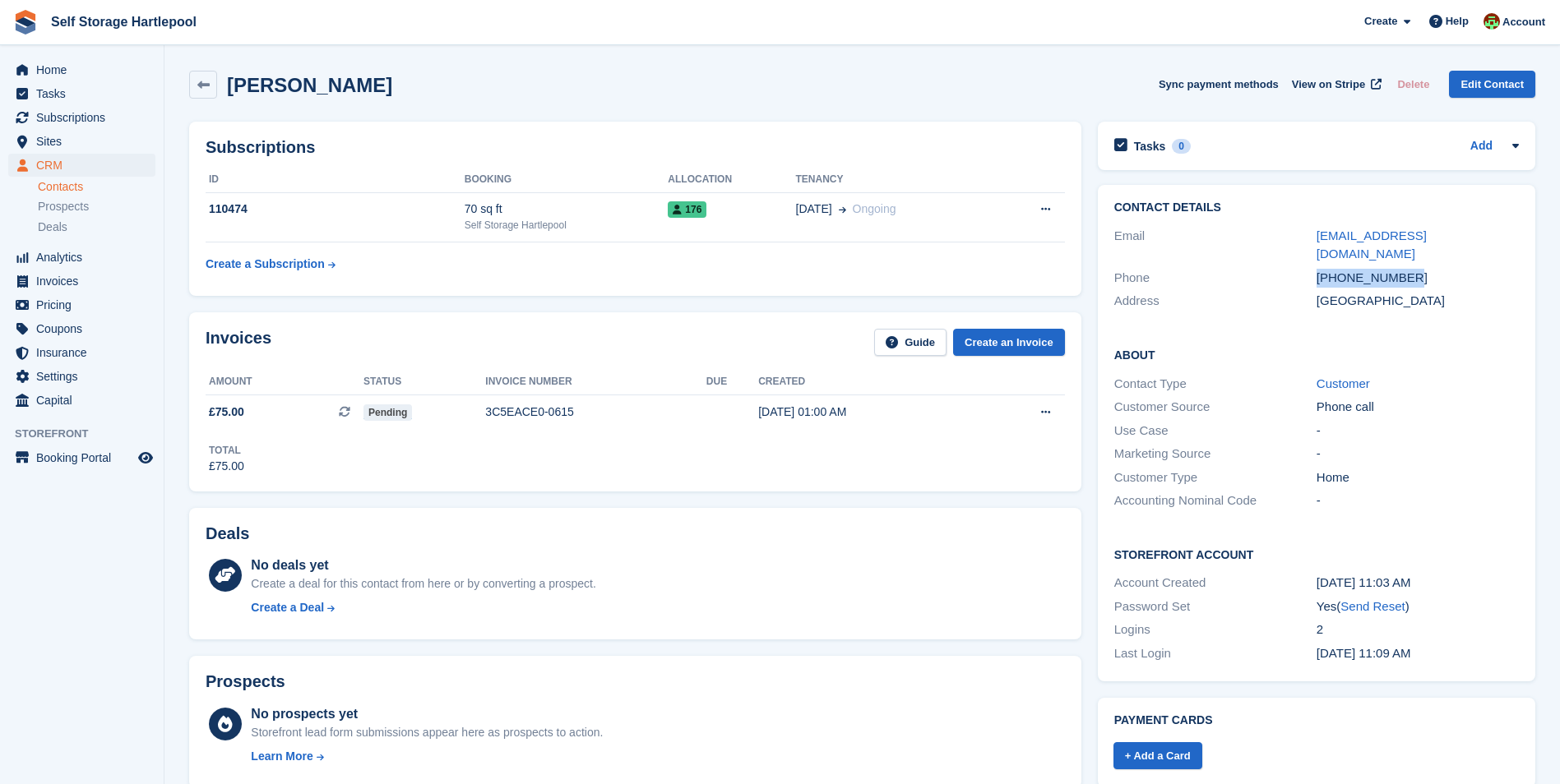
drag, startPoint x: 1393, startPoint y: 257, endPoint x: 1316, endPoint y: 257, distance: 77.0
click at [1316, 269] on div "[PHONE_NUMBER]" at bounding box center [1418, 278] width 202 height 19
copy div "[PHONE_NUMBER]"
drag, startPoint x: 1485, startPoint y: 234, endPoint x: 1307, endPoint y: 234, distance: 178.0
click at [1307, 234] on div "Email kristianlee2005@yahoo.co.uk" at bounding box center [1316, 245] width 405 height 42
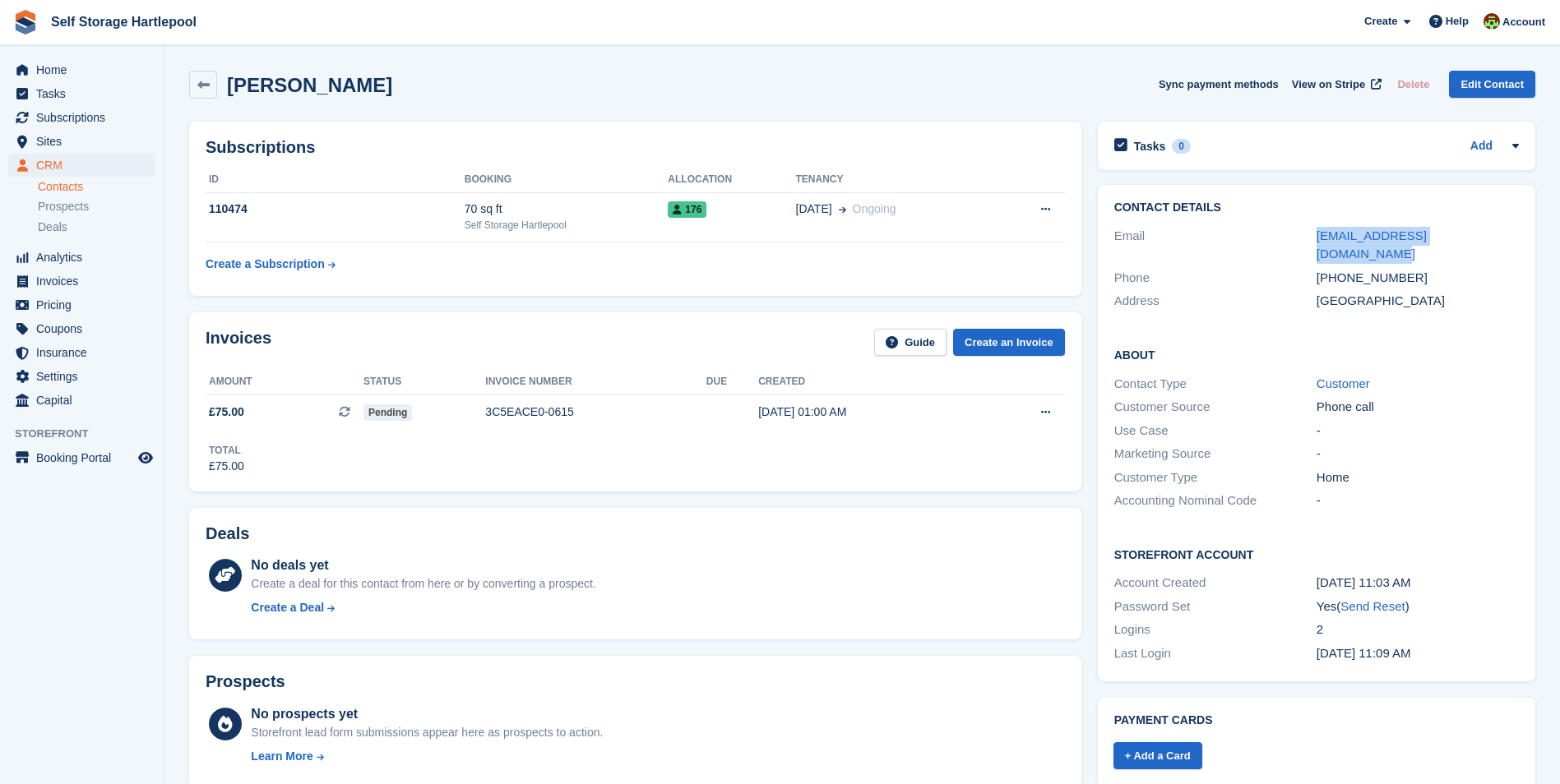
copy div "[EMAIL_ADDRESS][DOMAIN_NAME]"
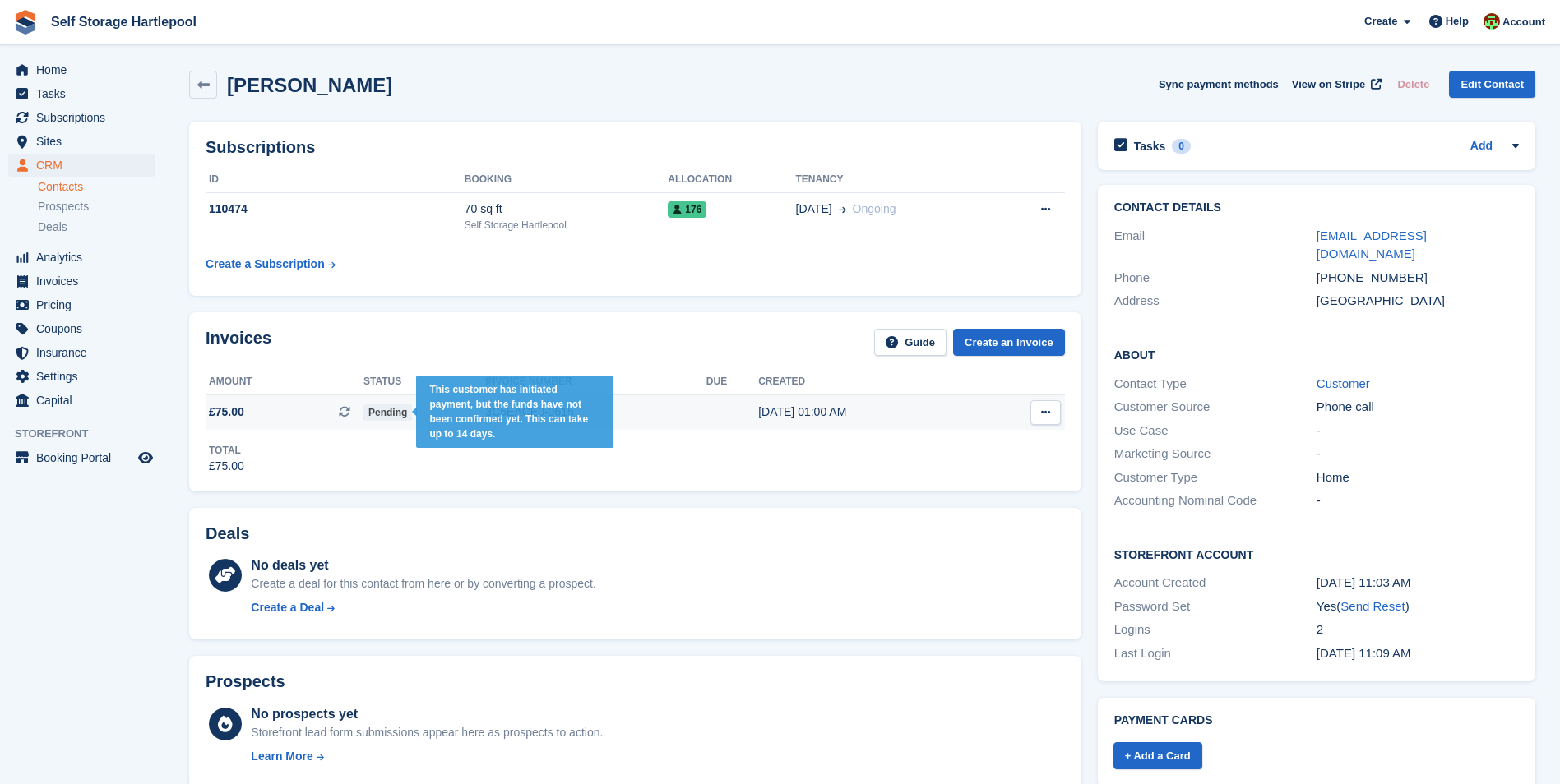
click at [379, 415] on span "Pending" at bounding box center [388, 413] width 49 height 16
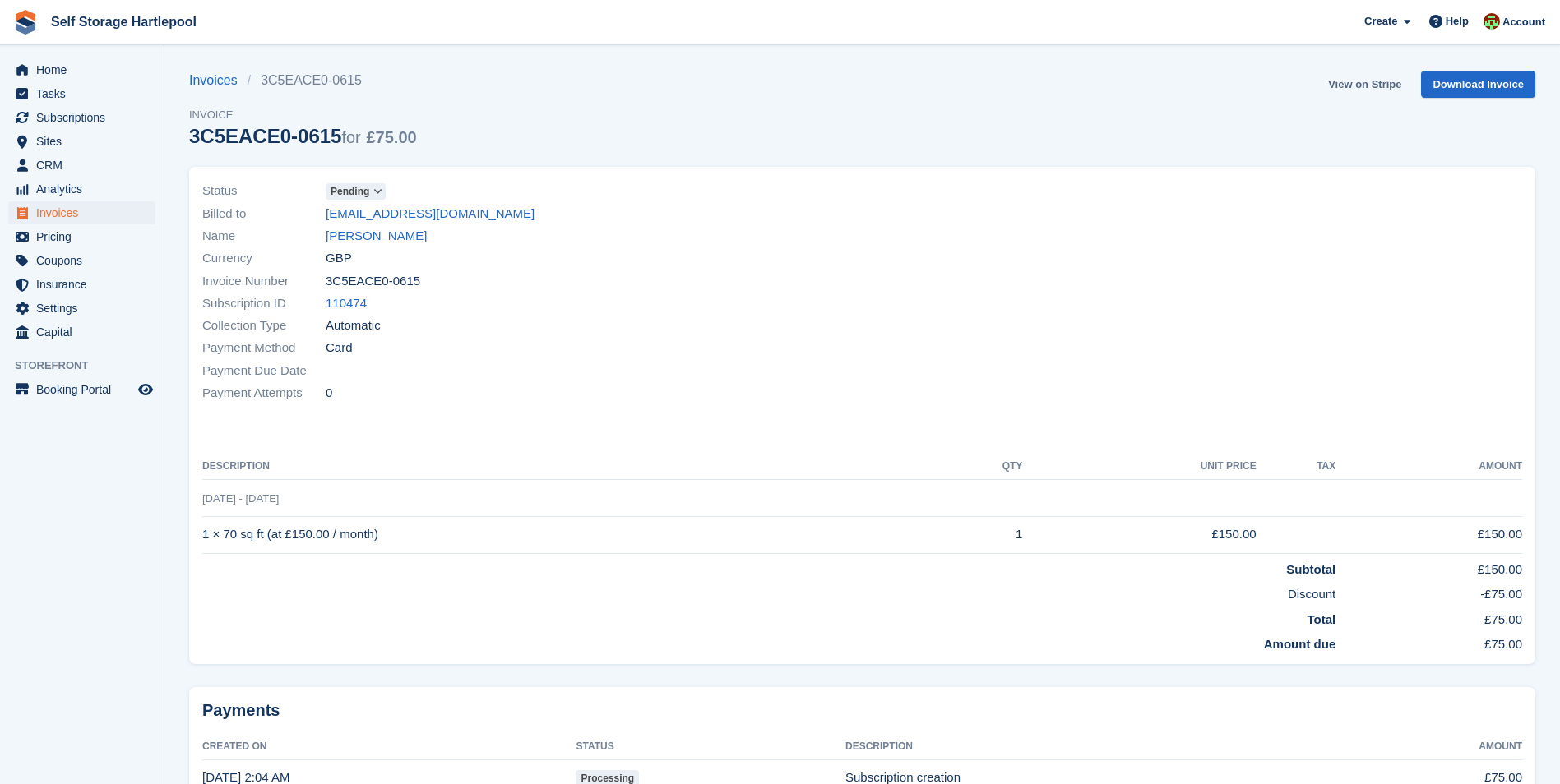
click at [1363, 90] on link "View on Stripe" at bounding box center [1364, 84] width 86 height 27
click at [72, 72] on span "Home" at bounding box center [86, 70] width 99 height 23
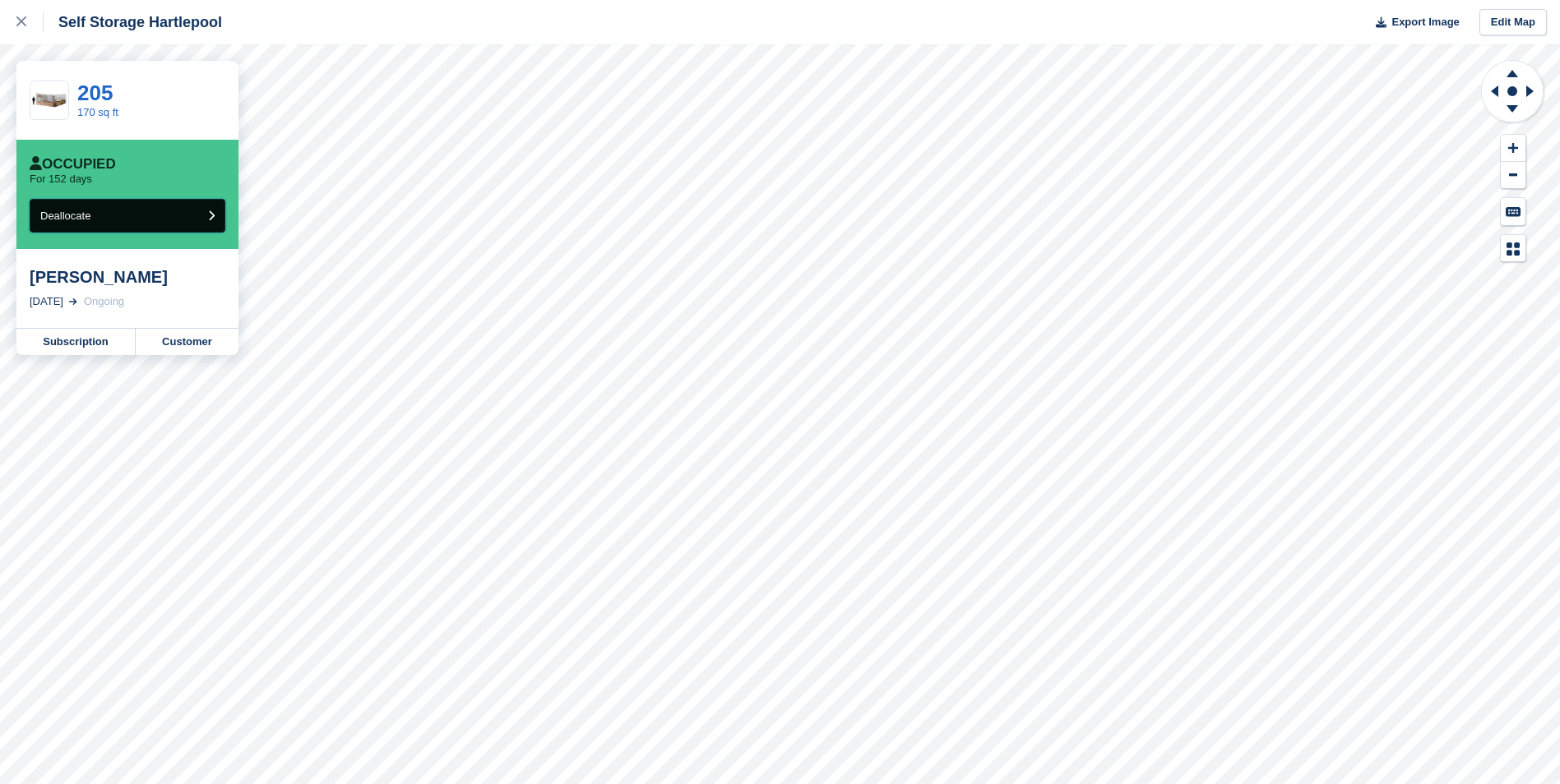
click at [183, 210] on button "Deallocate" at bounding box center [128, 216] width 196 height 34
click at [64, 349] on link "Subscription" at bounding box center [76, 342] width 119 height 26
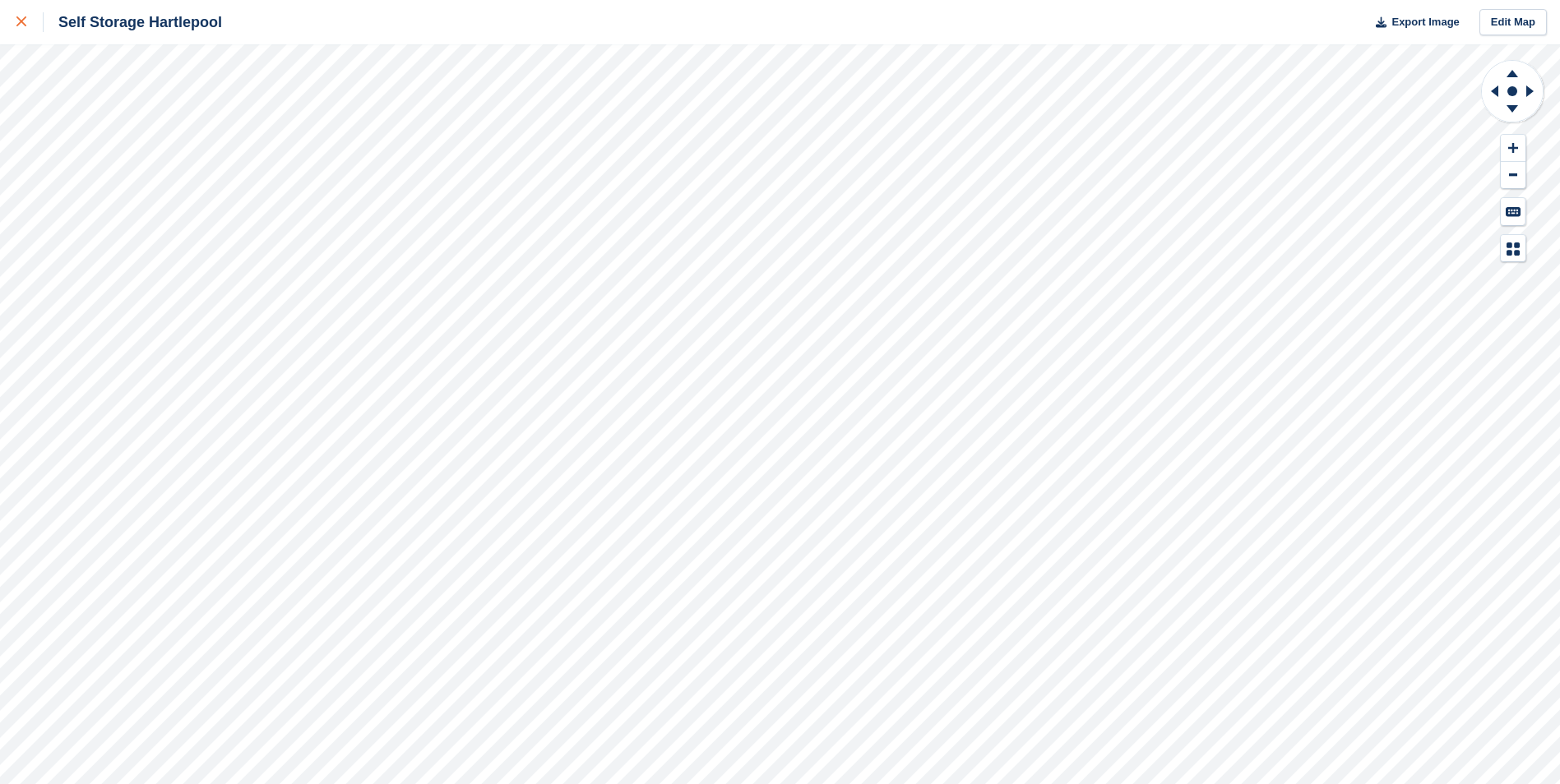
click at [22, 8] on link at bounding box center [21, 22] width 44 height 44
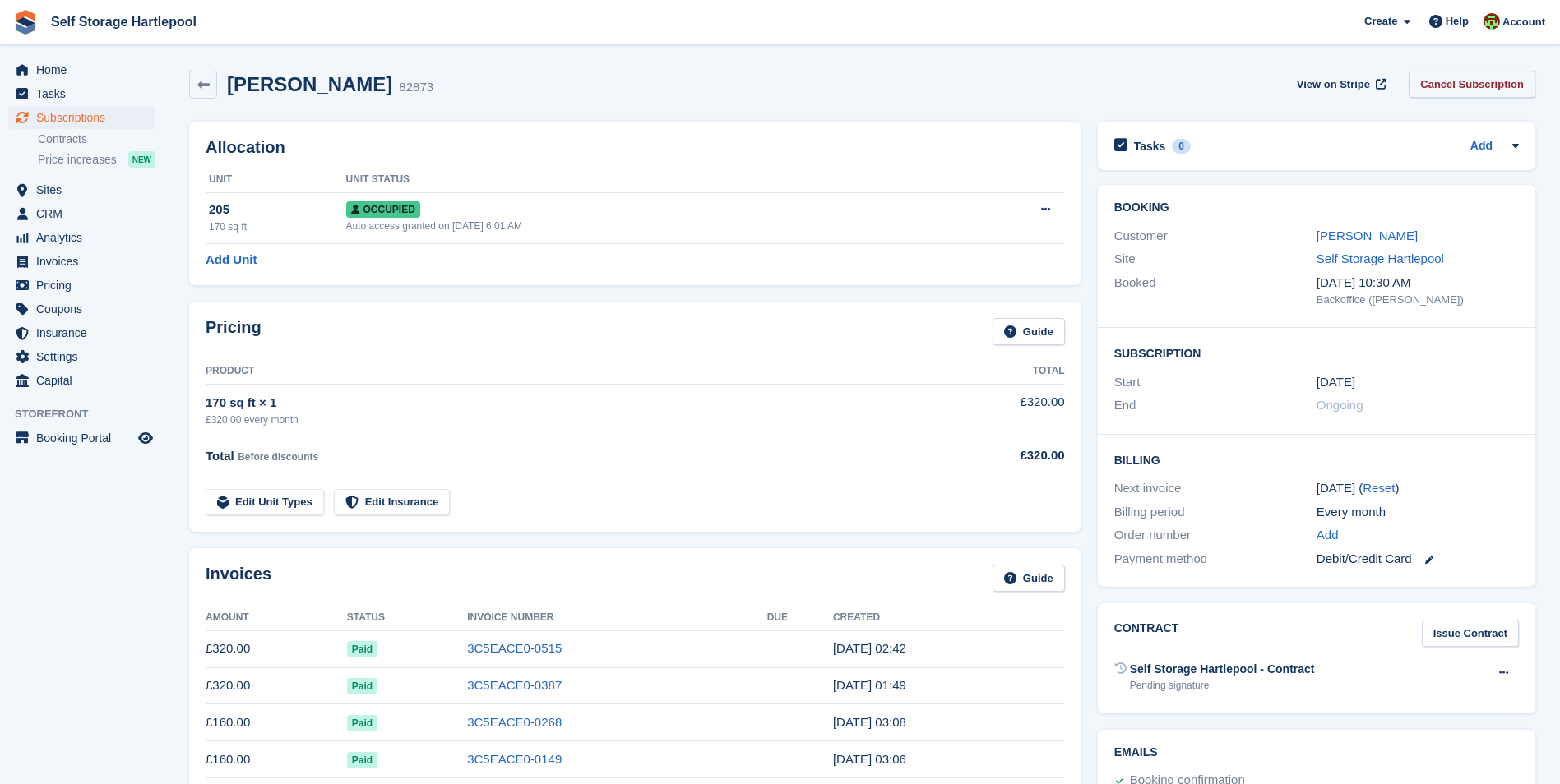
click at [1446, 88] on link "Cancel Subscription" at bounding box center [1472, 84] width 127 height 27
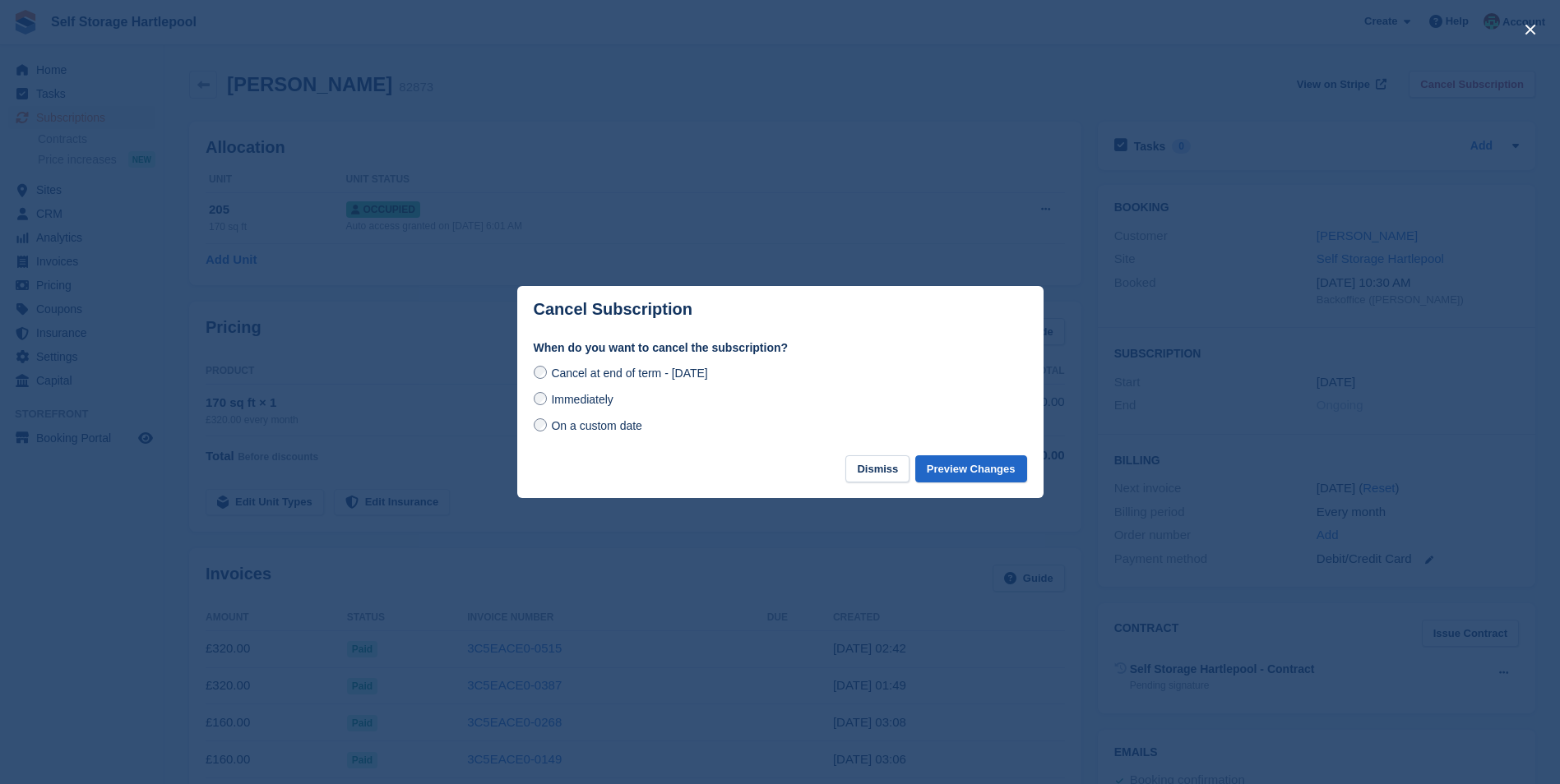
click at [566, 397] on span "Immediately" at bounding box center [582, 400] width 62 height 13
click at [707, 373] on span "Cancel at end of term - Wednesday, 1st October, 2025" at bounding box center [629, 373] width 156 height 13
click at [588, 395] on span "Immediately" at bounding box center [582, 400] width 62 height 13
drag, startPoint x: 951, startPoint y: 463, endPoint x: 696, endPoint y: 371, distance: 271.1
click at [707, 355] on div "Cancel Subscription When do you want to cancel the subscription? Cancel at end …" at bounding box center [781, 392] width 527 height 212
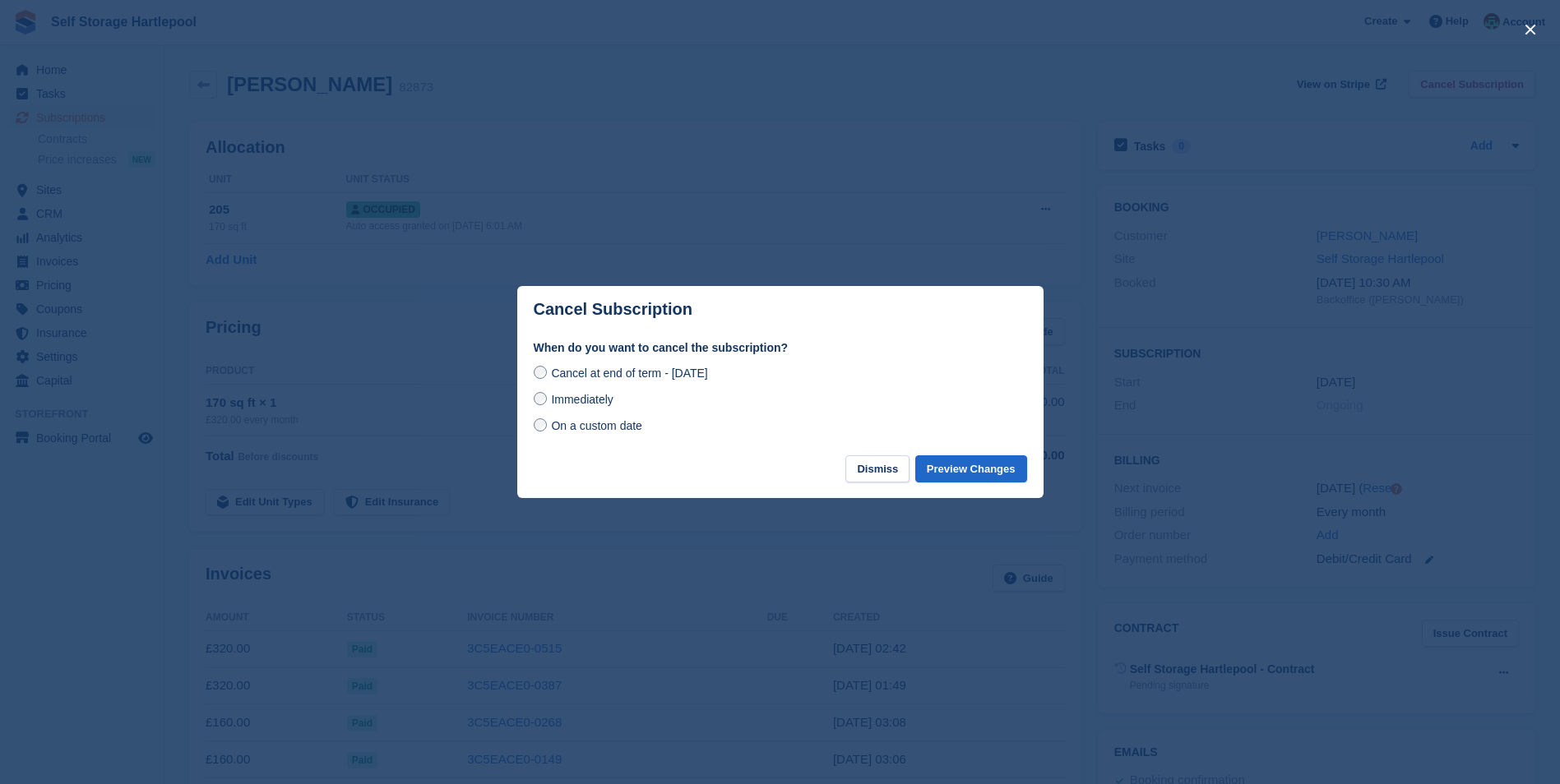
click at [694, 373] on span "Cancel at end of term - Wednesday, 1st October, 2025" at bounding box center [629, 373] width 156 height 13
click at [959, 465] on button "Preview Changes" at bounding box center [971, 469] width 112 height 27
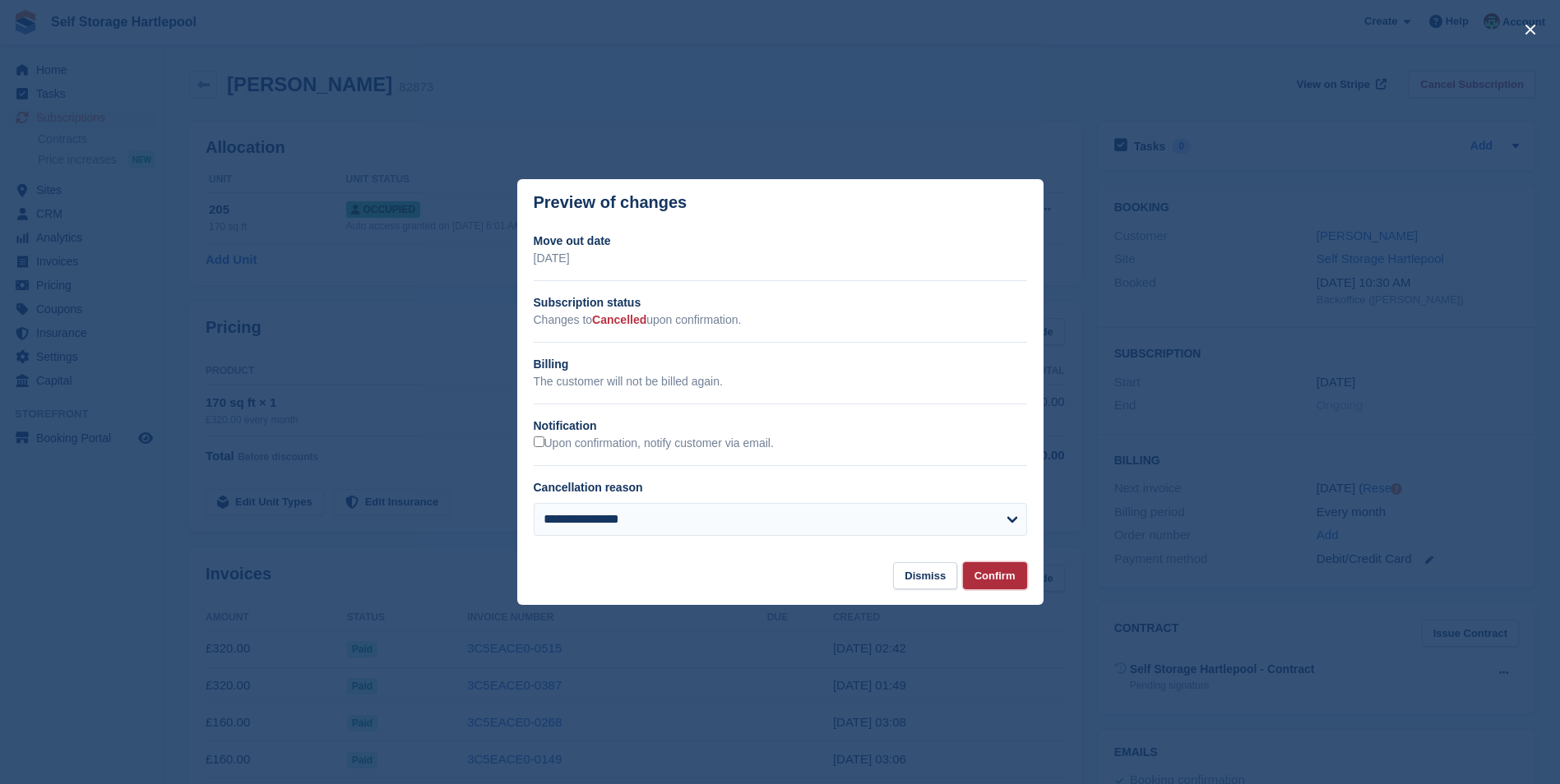
click at [991, 586] on button "Confirm" at bounding box center [995, 576] width 64 height 27
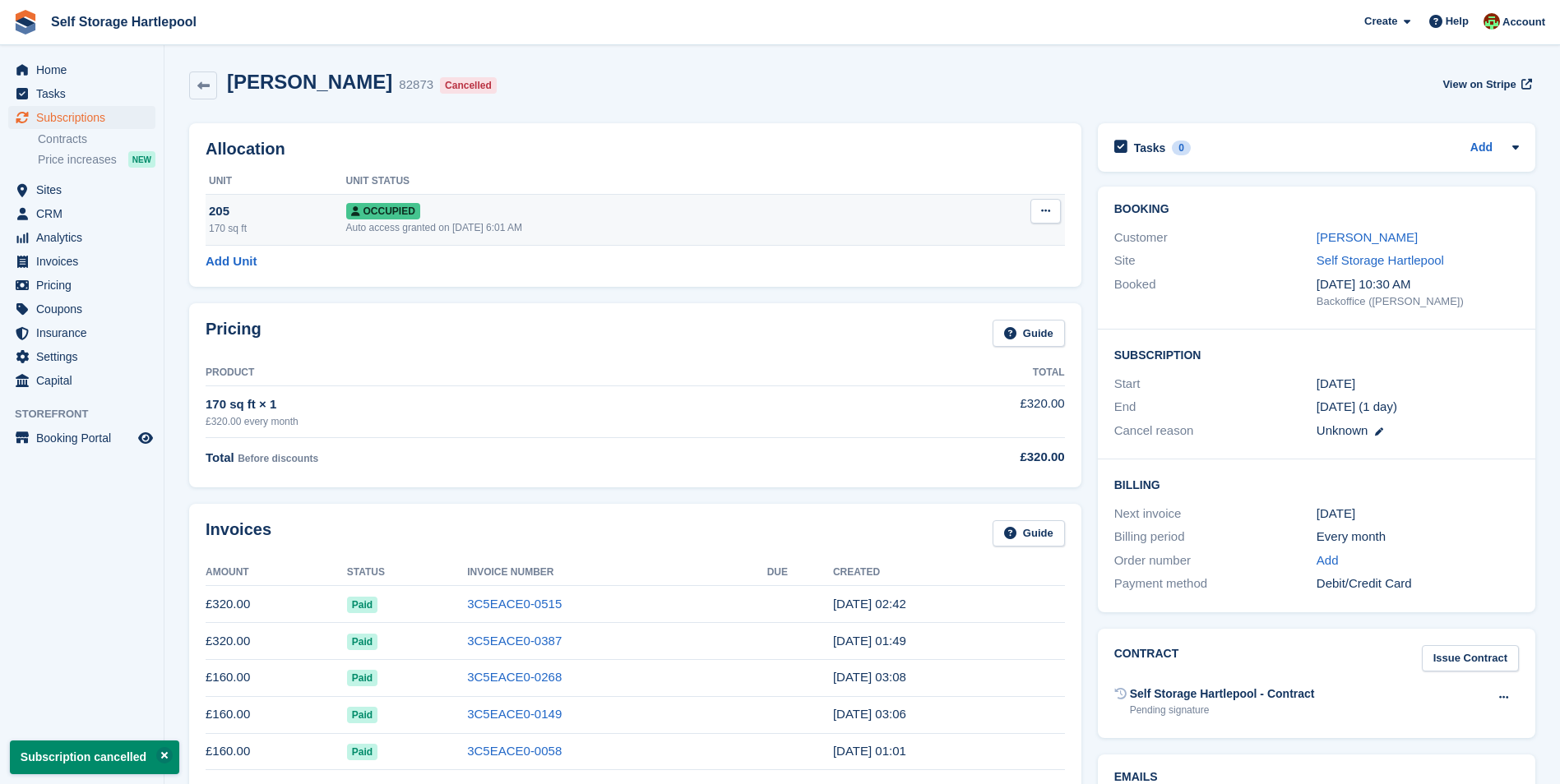
click at [1042, 216] on icon at bounding box center [1045, 211] width 9 height 11
click at [952, 304] on p "Deallocate" at bounding box center [982, 300] width 143 height 21
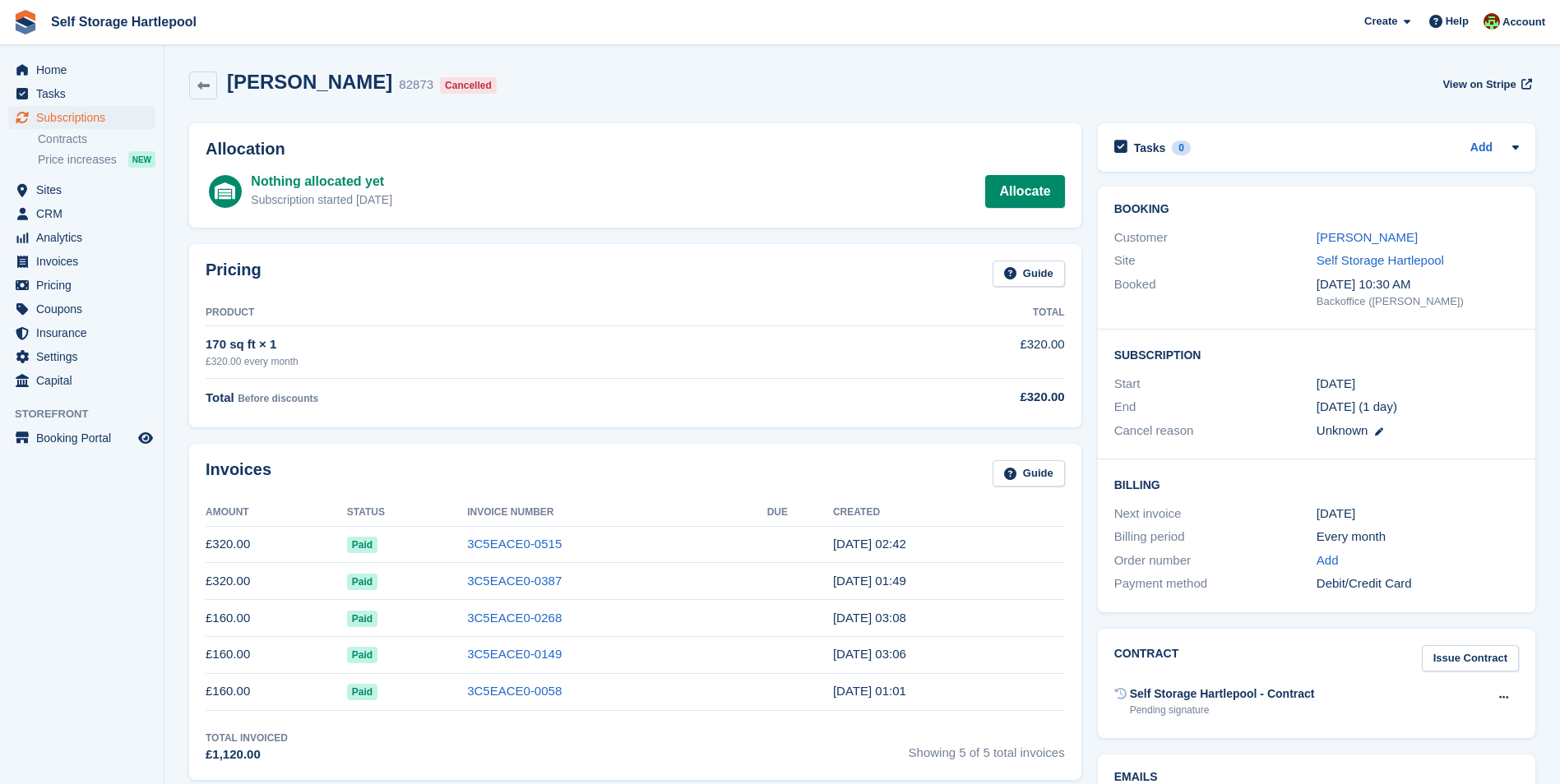
click at [713, 65] on div "Andy Withrington 82873 Cancelled View on Stripe" at bounding box center [862, 89] width 1363 height 53
click at [203, 86] on icon at bounding box center [203, 86] width 12 height 12
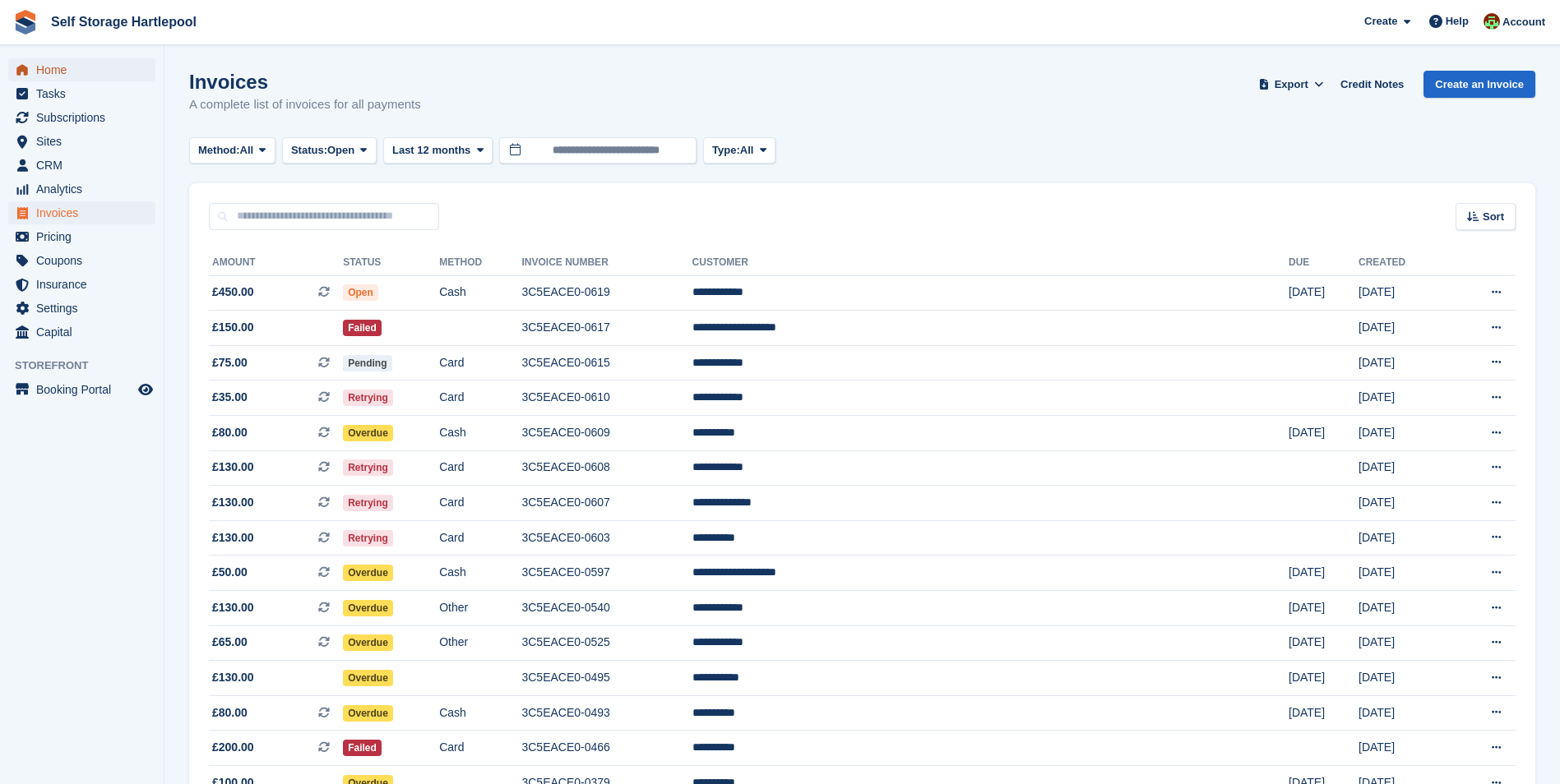
click at [66, 73] on span "Home" at bounding box center [86, 70] width 99 height 23
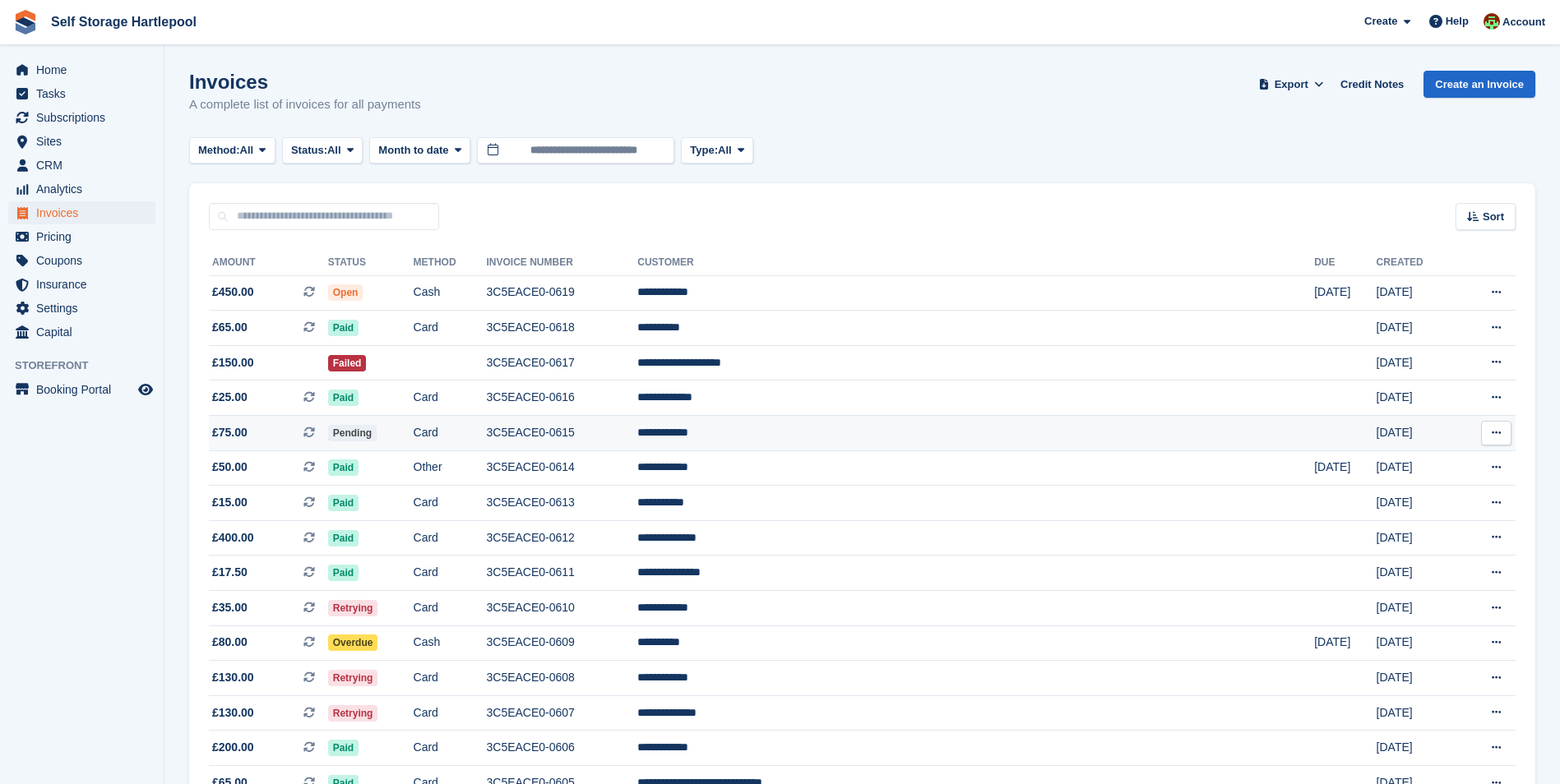
click at [414, 433] on td "Pending" at bounding box center [371, 434] width 86 height 35
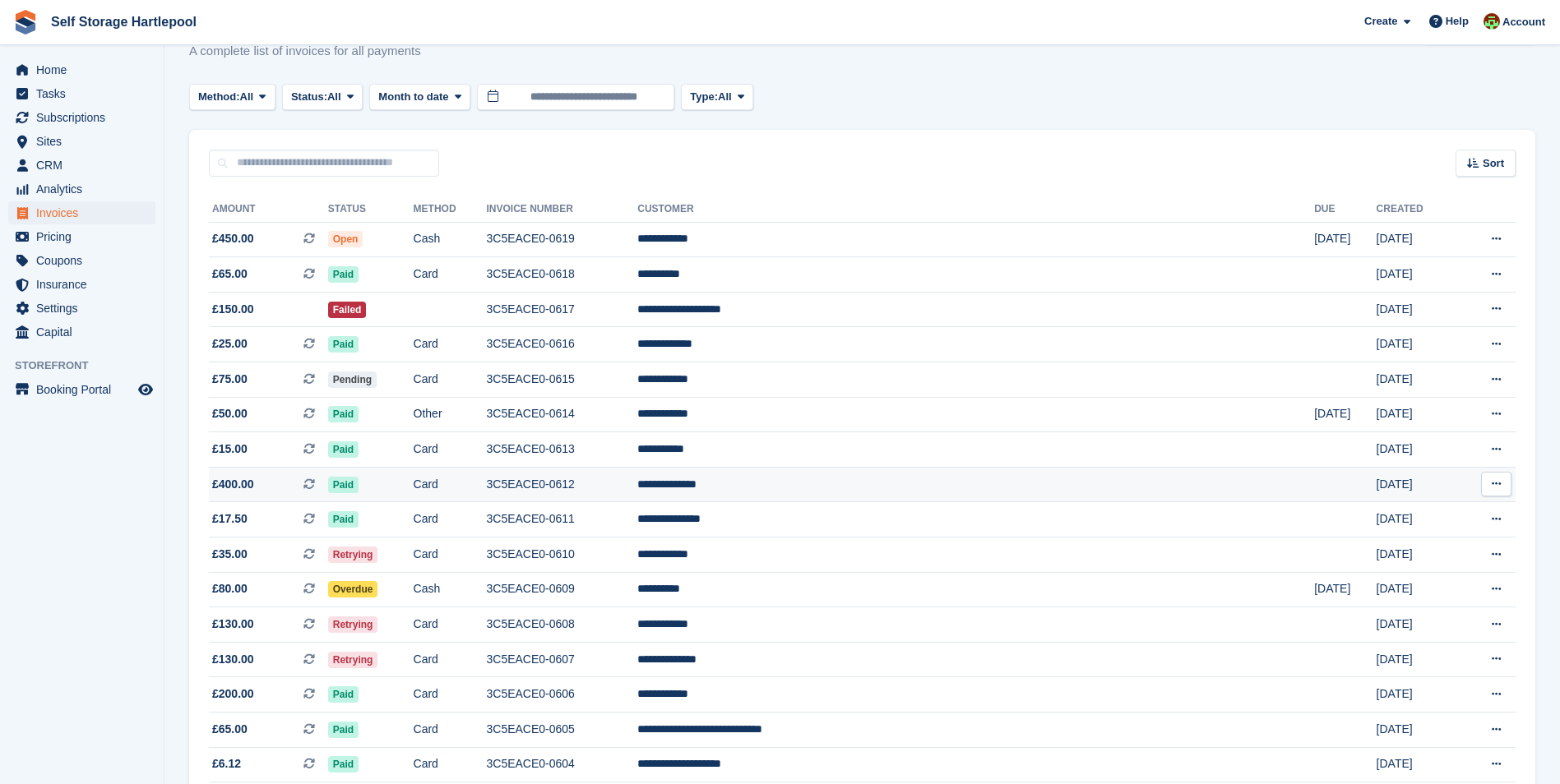
scroll to position [82, 0]
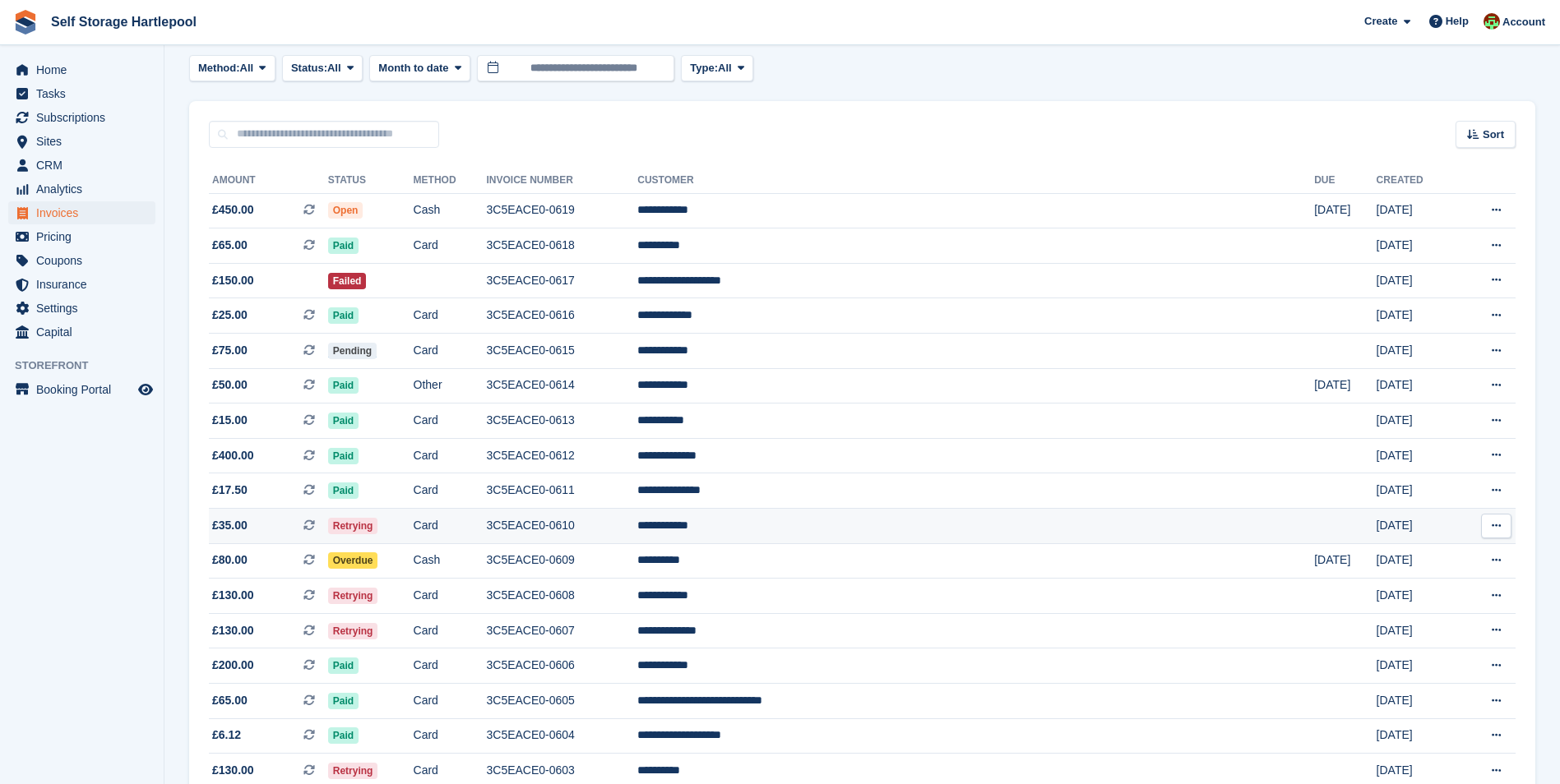
click at [414, 534] on td "Retrying" at bounding box center [371, 527] width 86 height 35
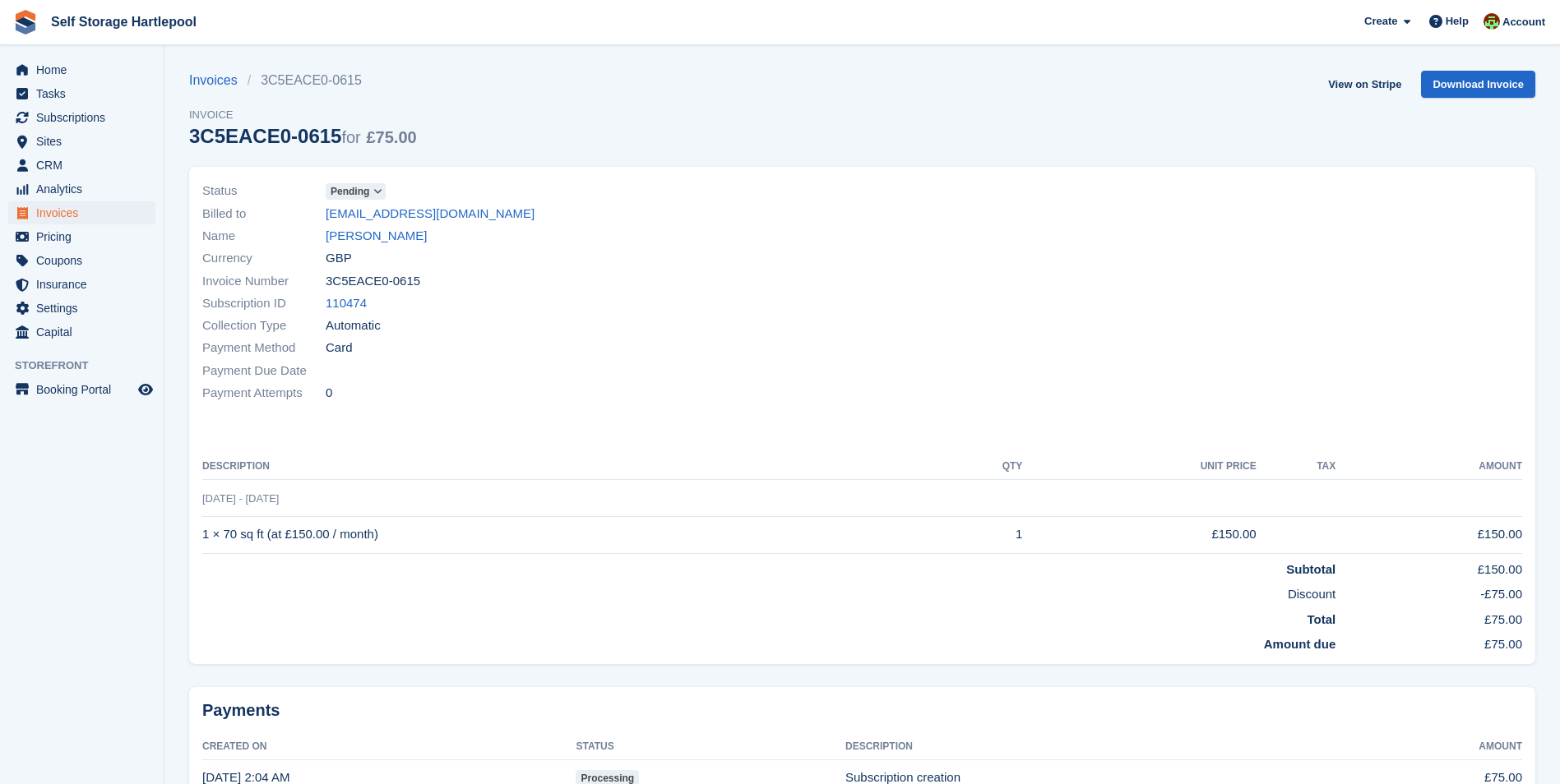
click at [360, 189] on span "Pending" at bounding box center [350, 192] width 39 height 15
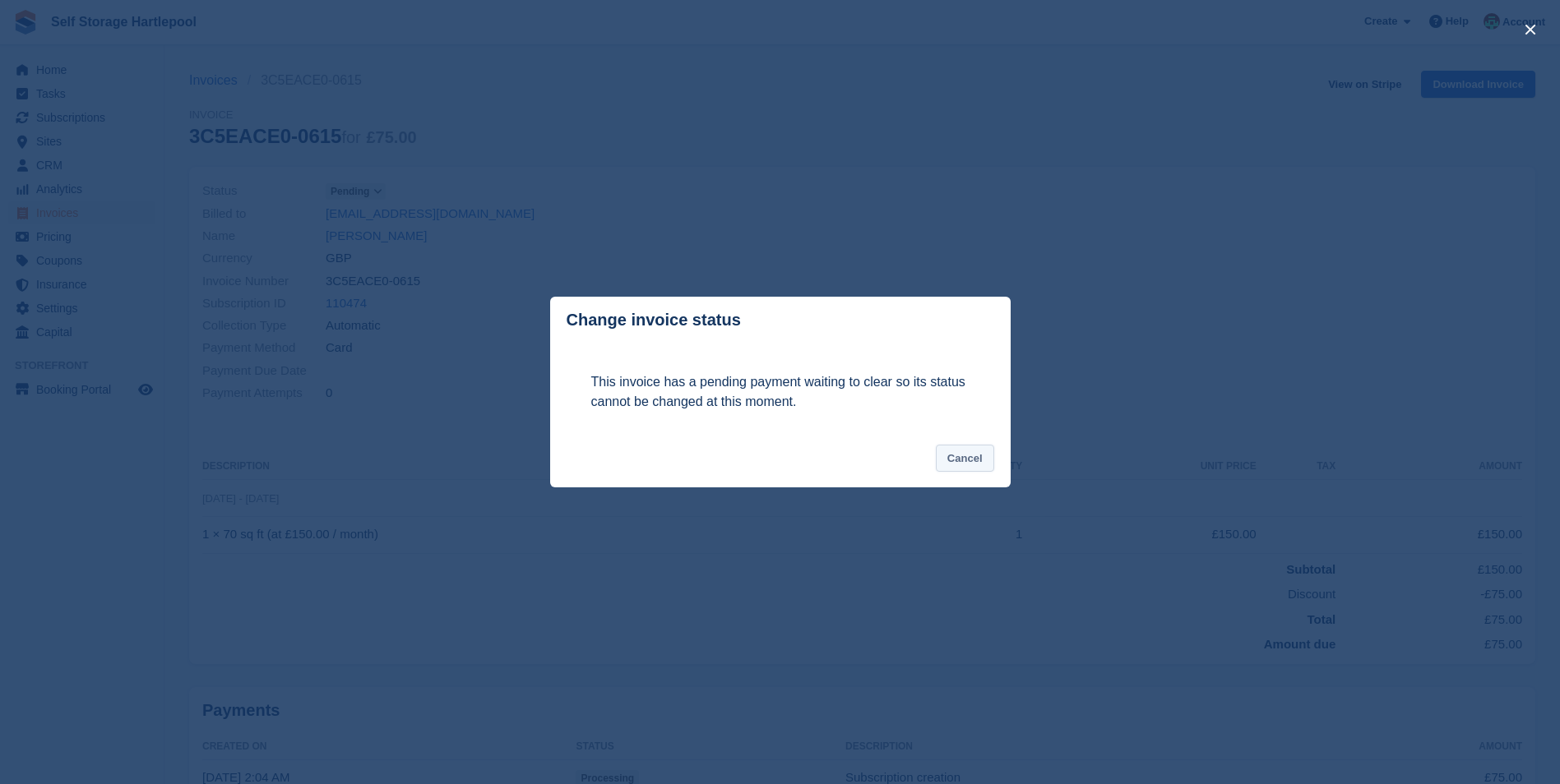
click at [973, 458] on button "Cancel" at bounding box center [964, 458] width 58 height 27
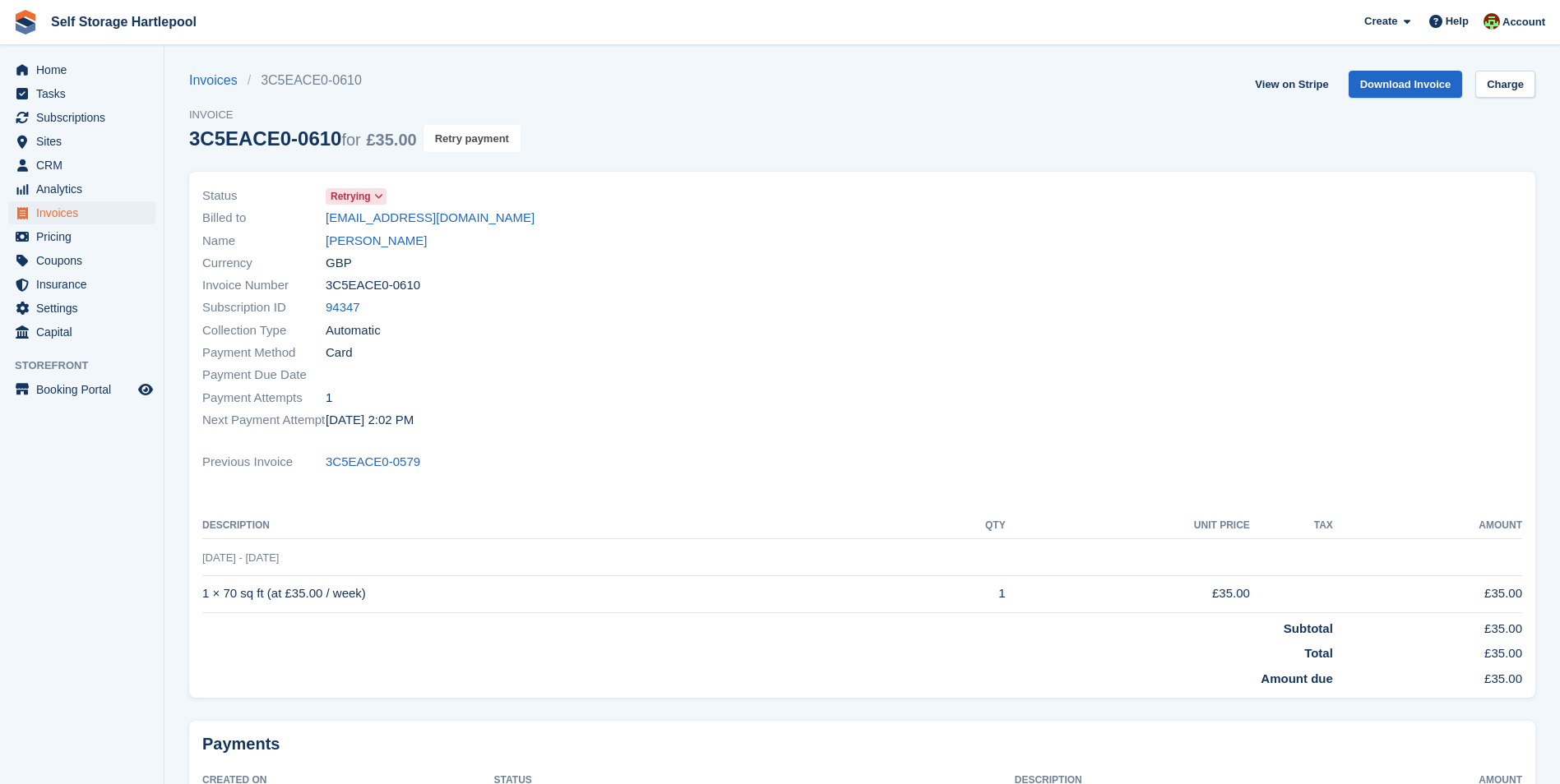
click at [489, 137] on button "Retry payment" at bounding box center [472, 138] width 97 height 27
click at [456, 146] on button "Retry payment" at bounding box center [472, 138] width 97 height 27
click at [62, 81] on span "Home" at bounding box center [86, 70] width 99 height 23
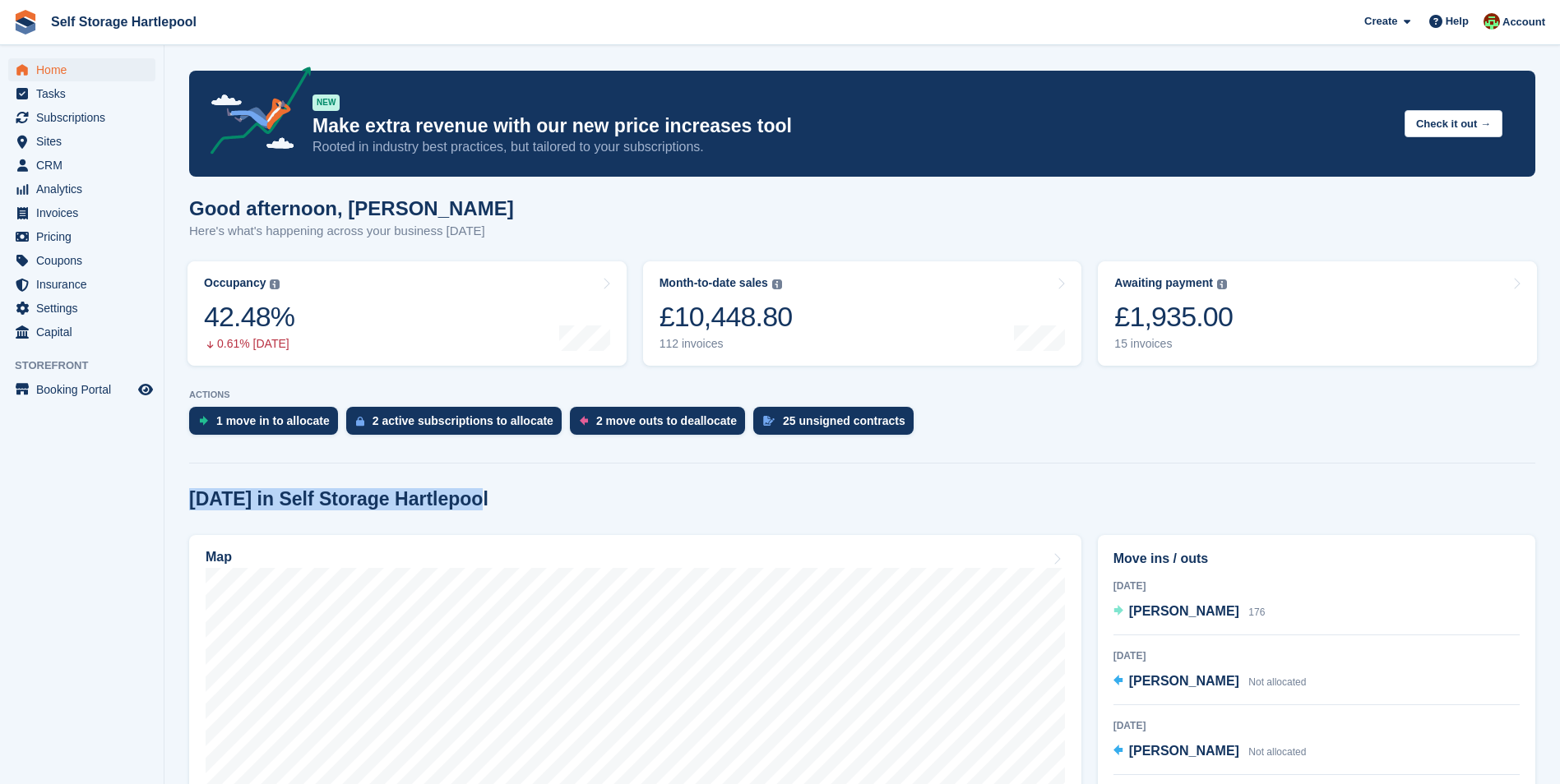
drag, startPoint x: 472, startPoint y: 503, endPoint x: 179, endPoint y: 504, distance: 293.0
click at [179, 504] on section "NEW Make extra revenue with our new price increases tool Rooted in industry bes…" at bounding box center [862, 679] width 1395 height 1358
drag, startPoint x: 179, startPoint y: 504, endPoint x: 201, endPoint y: 503, distance: 22.0
click at [201, 503] on h2 "[DATE] in Self Storage Hartlepool" at bounding box center [339, 499] width 299 height 22
drag, startPoint x: 192, startPoint y: 502, endPoint x: 471, endPoint y: 505, distance: 279.0
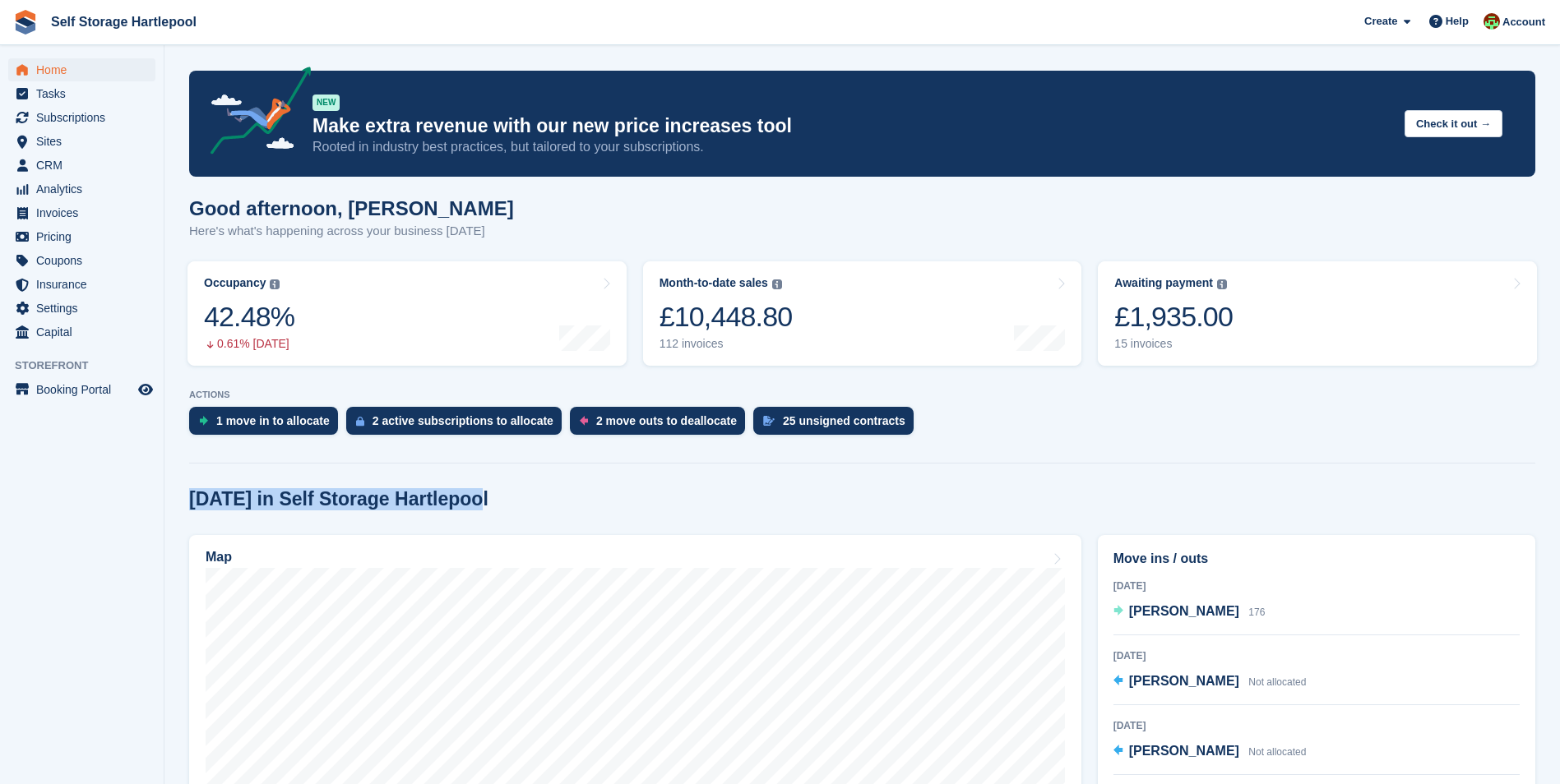
click at [471, 505] on div "[DATE] in Self Storage Hartlepool" at bounding box center [862, 499] width 1346 height 22
click at [471, 506] on div "[DATE] in Self Storage Hartlepool" at bounding box center [862, 499] width 1346 height 22
drag, startPoint x: 466, startPoint y: 498, endPoint x: 172, endPoint y: 503, distance: 294.0
click at [172, 503] on section "NEW Make extra revenue with our new price increases tool Rooted in industry bes…" at bounding box center [862, 679] width 1395 height 1358
click at [507, 497] on div "[DATE] in Self Storage Hartlepool" at bounding box center [862, 499] width 1346 height 22
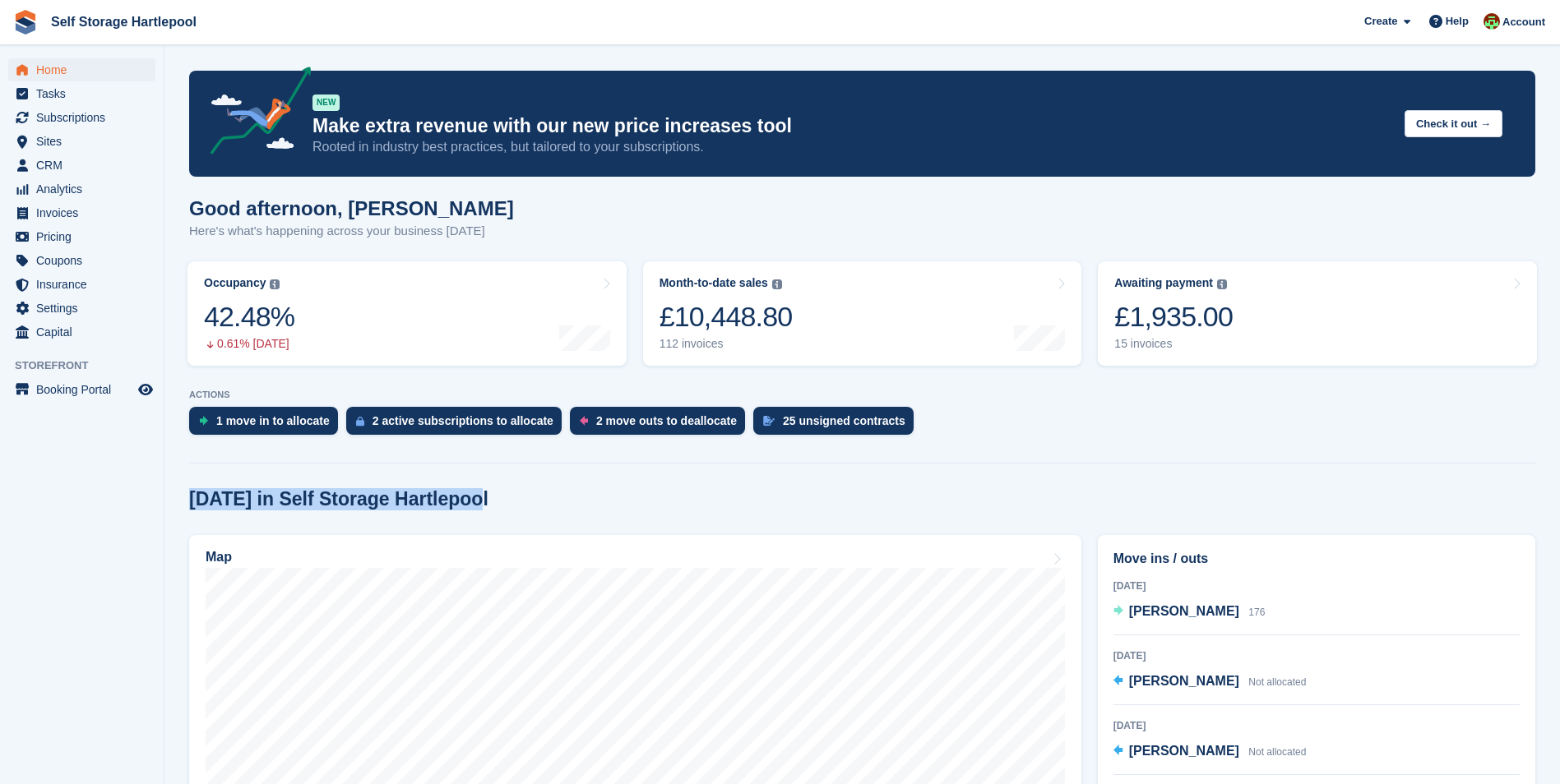
drag, startPoint x: 473, startPoint y: 504, endPoint x: 188, endPoint y: 505, distance: 285.0
click at [188, 505] on section "NEW Make extra revenue with our new price increases tool Rooted in industry bes…" at bounding box center [862, 679] width 1395 height 1358
drag, startPoint x: 189, startPoint y: 503, endPoint x: 468, endPoint y: 507, distance: 279.0
click at [468, 507] on div "[DATE] in Self Storage Hartlepool" at bounding box center [862, 499] width 1346 height 22
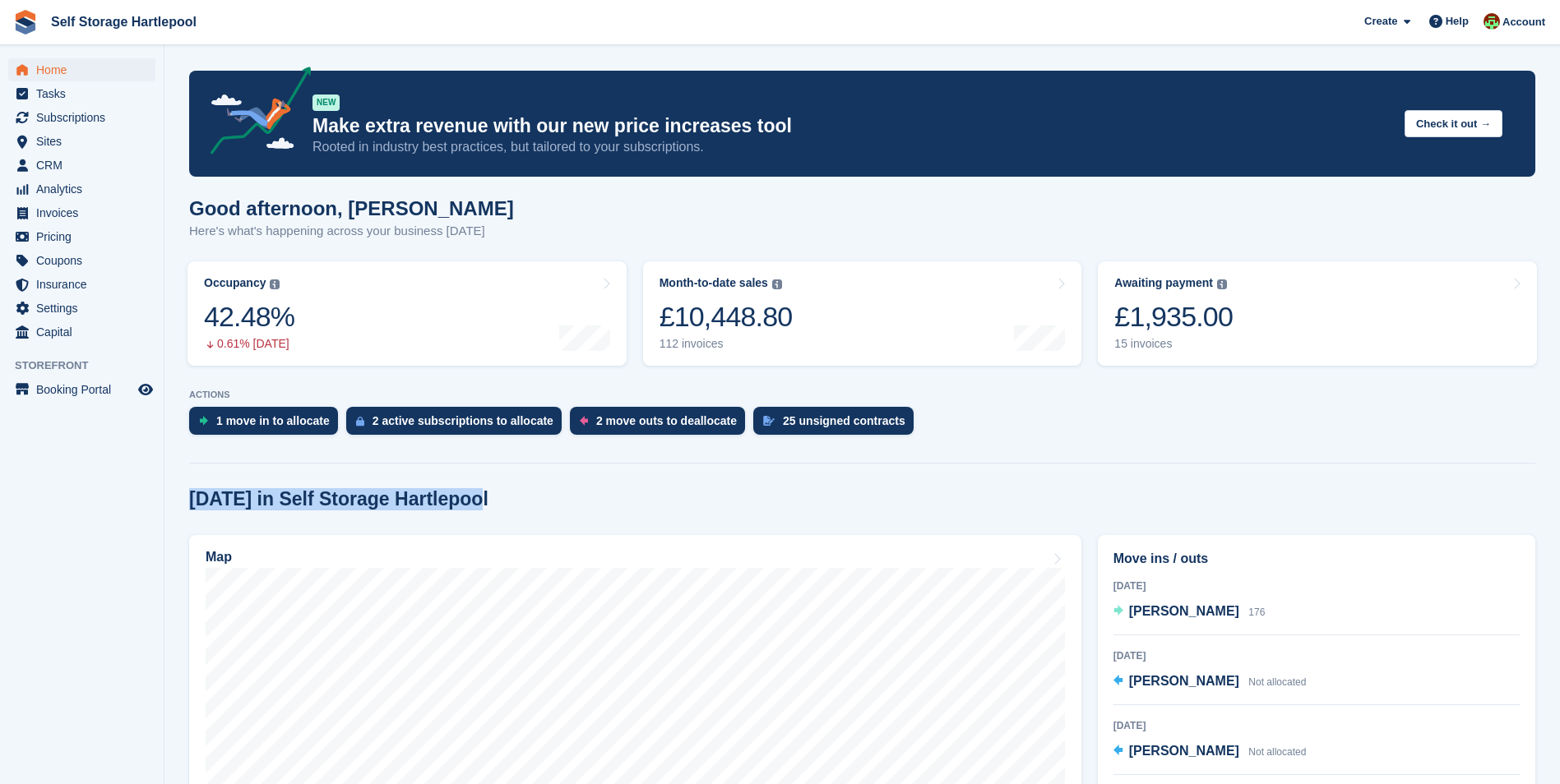
click at [468, 507] on div "[DATE] in Self Storage Hartlepool" at bounding box center [862, 499] width 1346 height 22
